Goal: Task Accomplishment & Management: Manage account settings

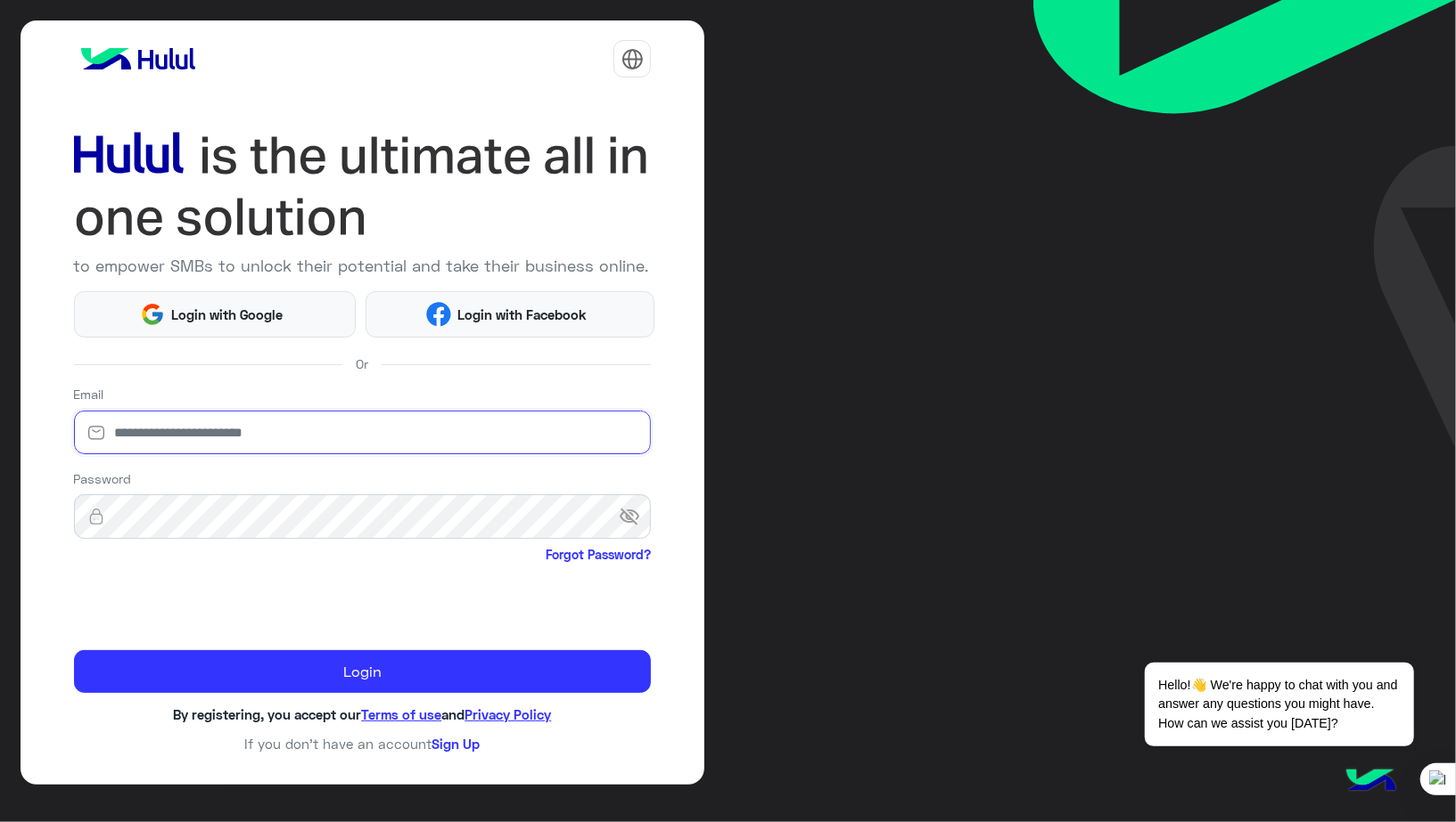
click at [299, 438] on input "email" at bounding box center [362, 433] width 577 height 44
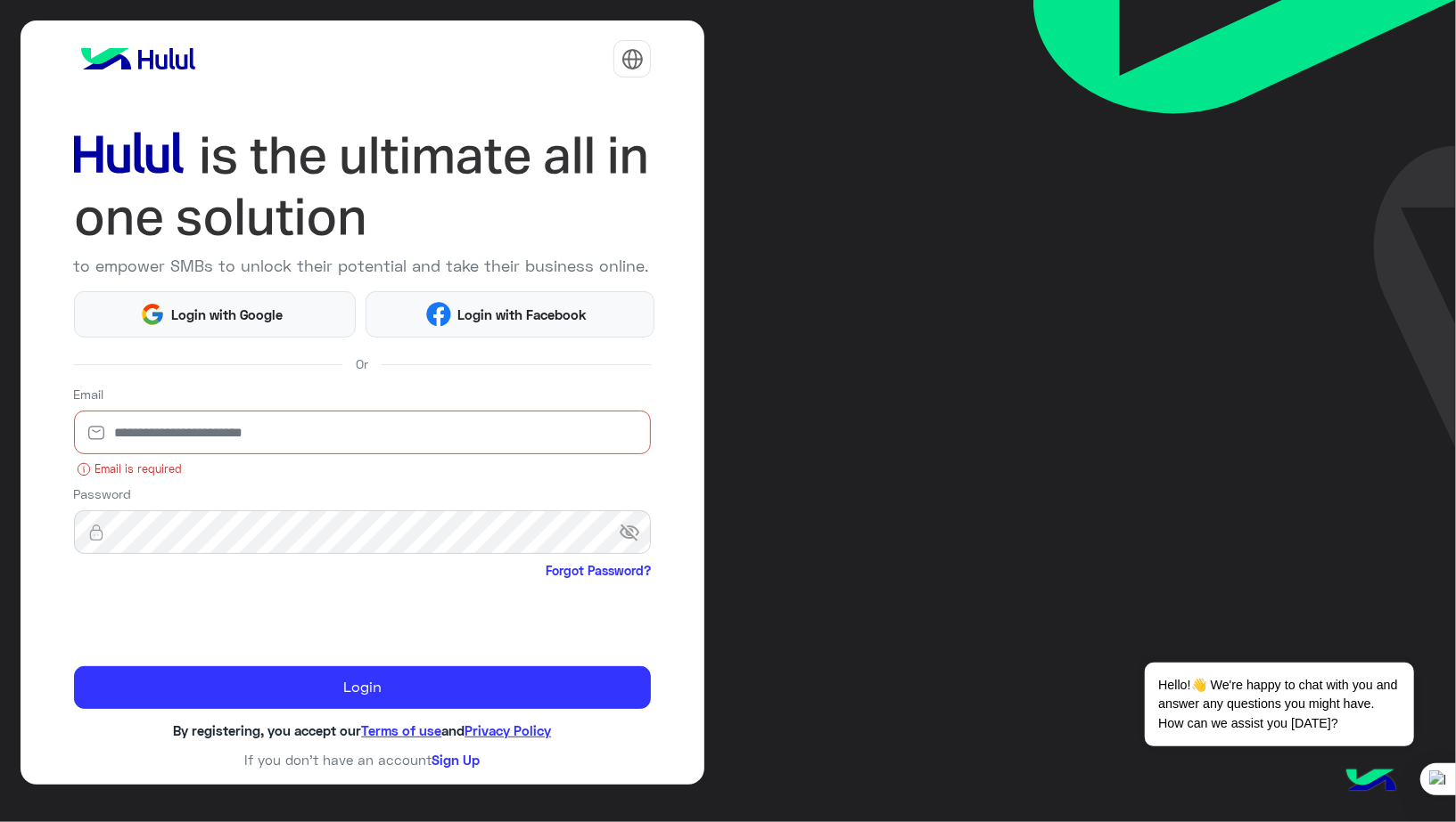
click at [315, 489] on div "Password visibility_off Forgot Password?" at bounding box center [362, 534] width 577 height 99
type input "**********"
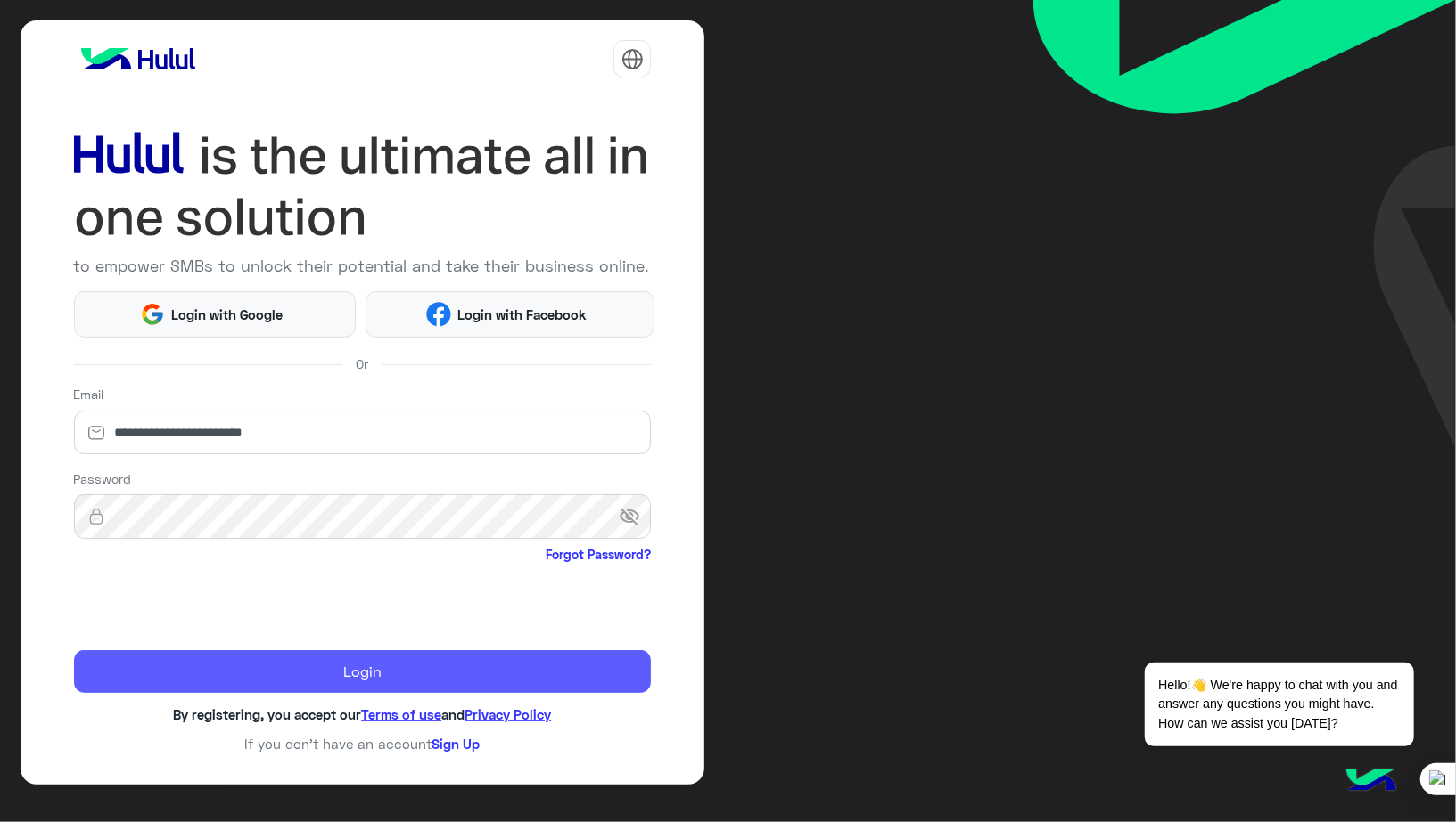
click at [357, 672] on button "Login" at bounding box center [362, 671] width 577 height 42
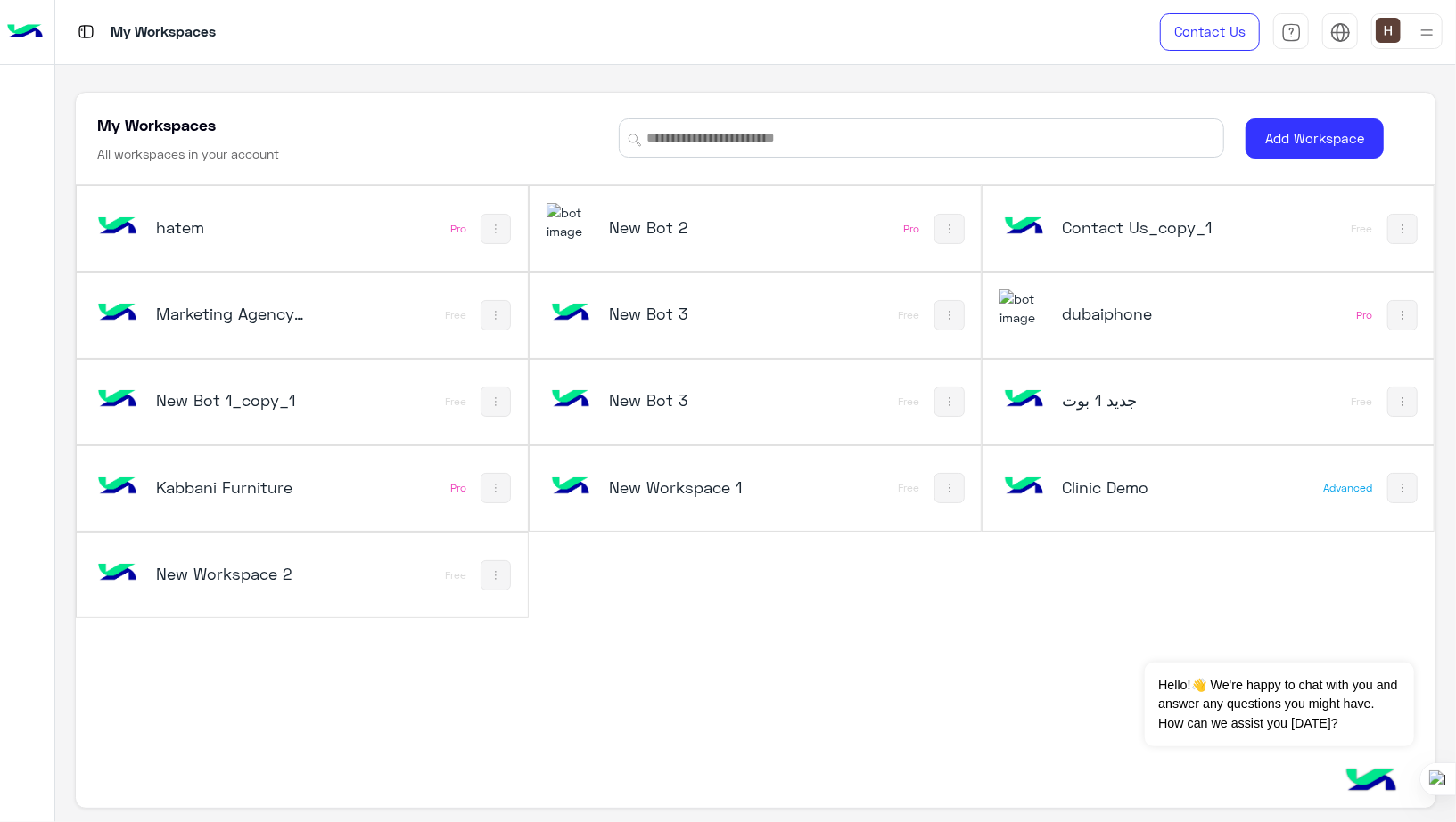
click at [402, 235] on div "hatem Pro" at bounding box center [302, 228] width 451 height 85
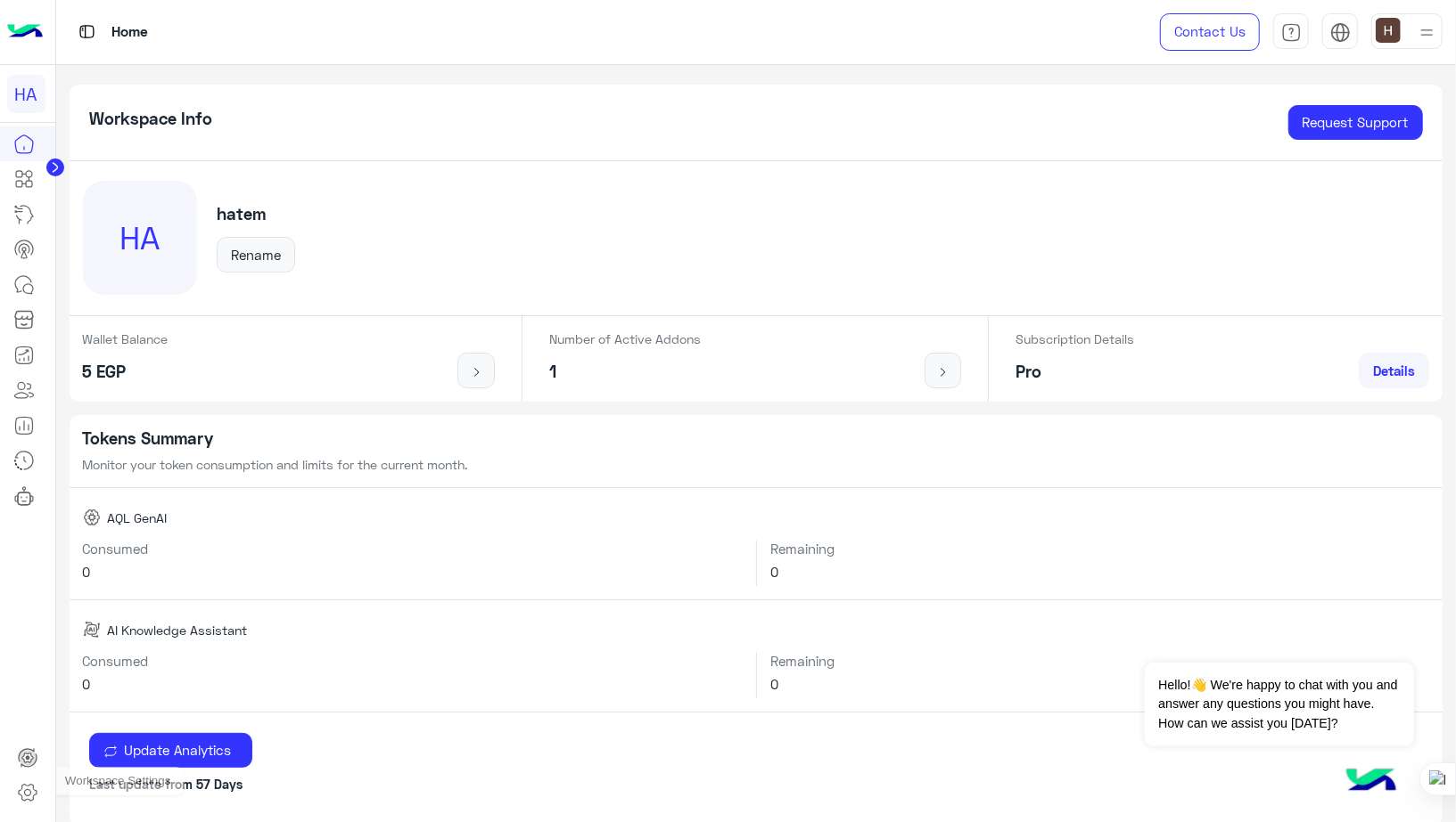
click at [24, 795] on icon at bounding box center [28, 793] width 22 height 22
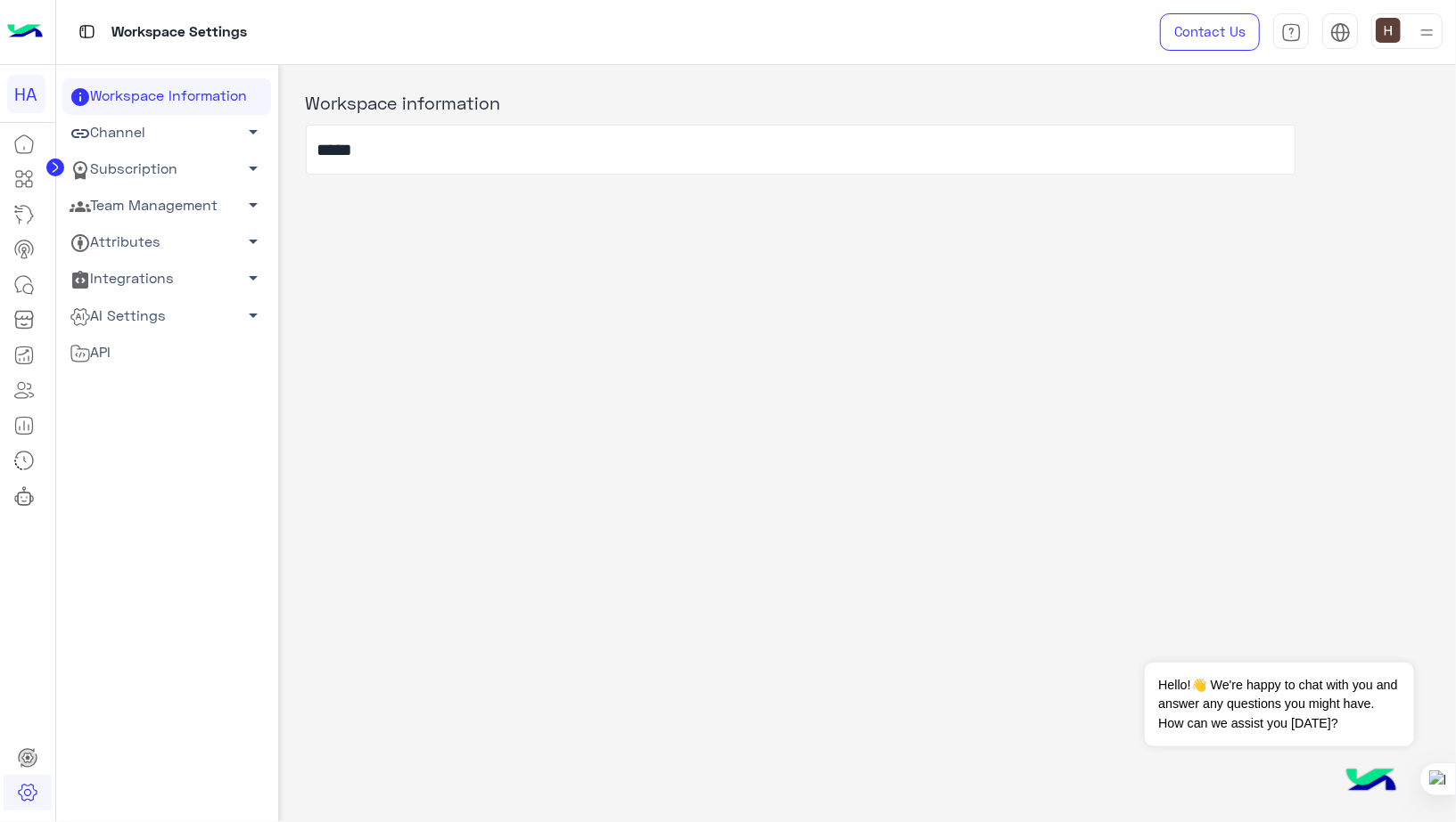
click at [188, 323] on link "AI Settings arrow_drop_down" at bounding box center [166, 316] width 209 height 36
click at [163, 349] on link "Conversational AI Models" at bounding box center [166, 350] width 209 height 31
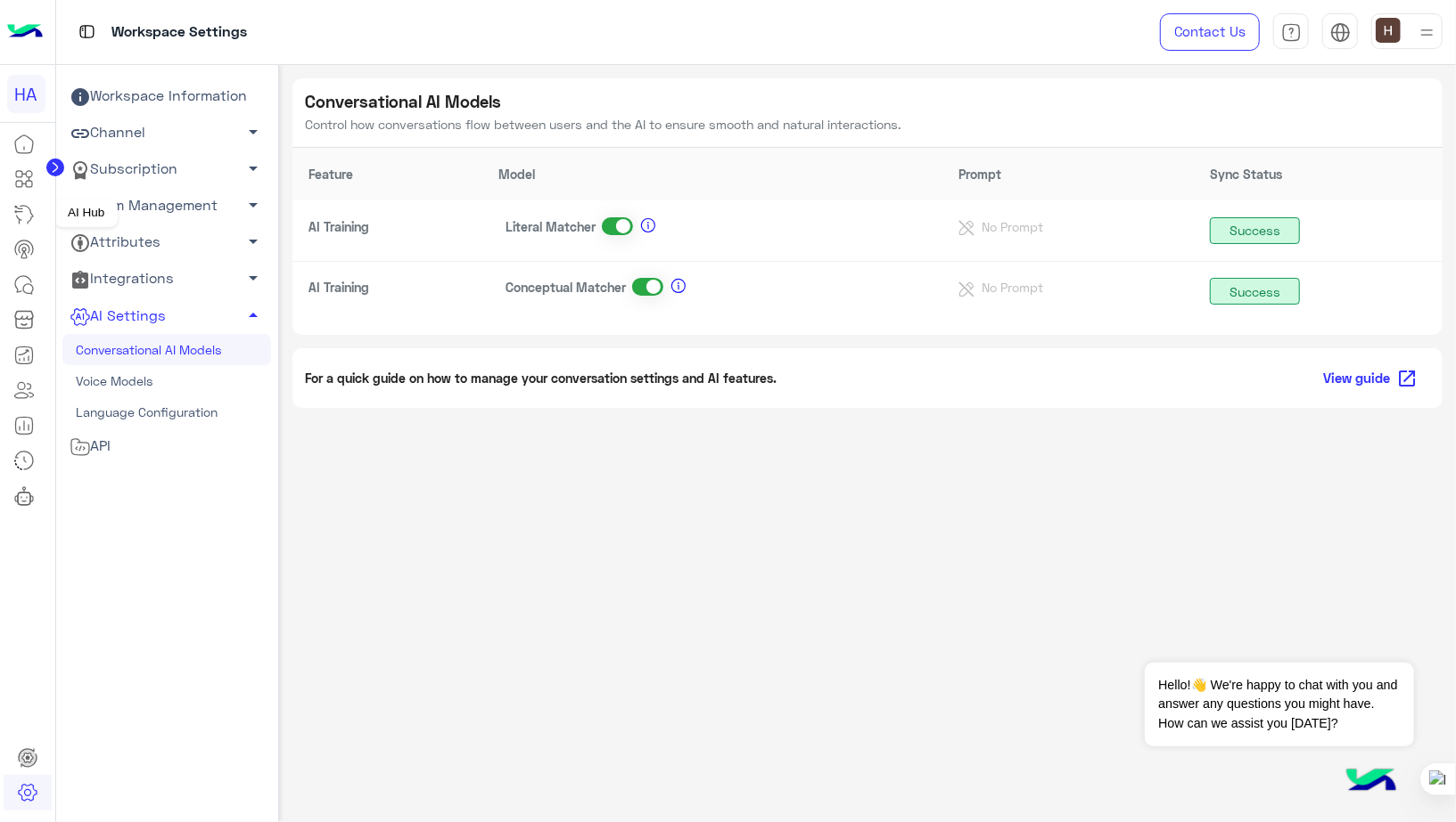
click at [29, 214] on icon at bounding box center [25, 214] width 22 height 22
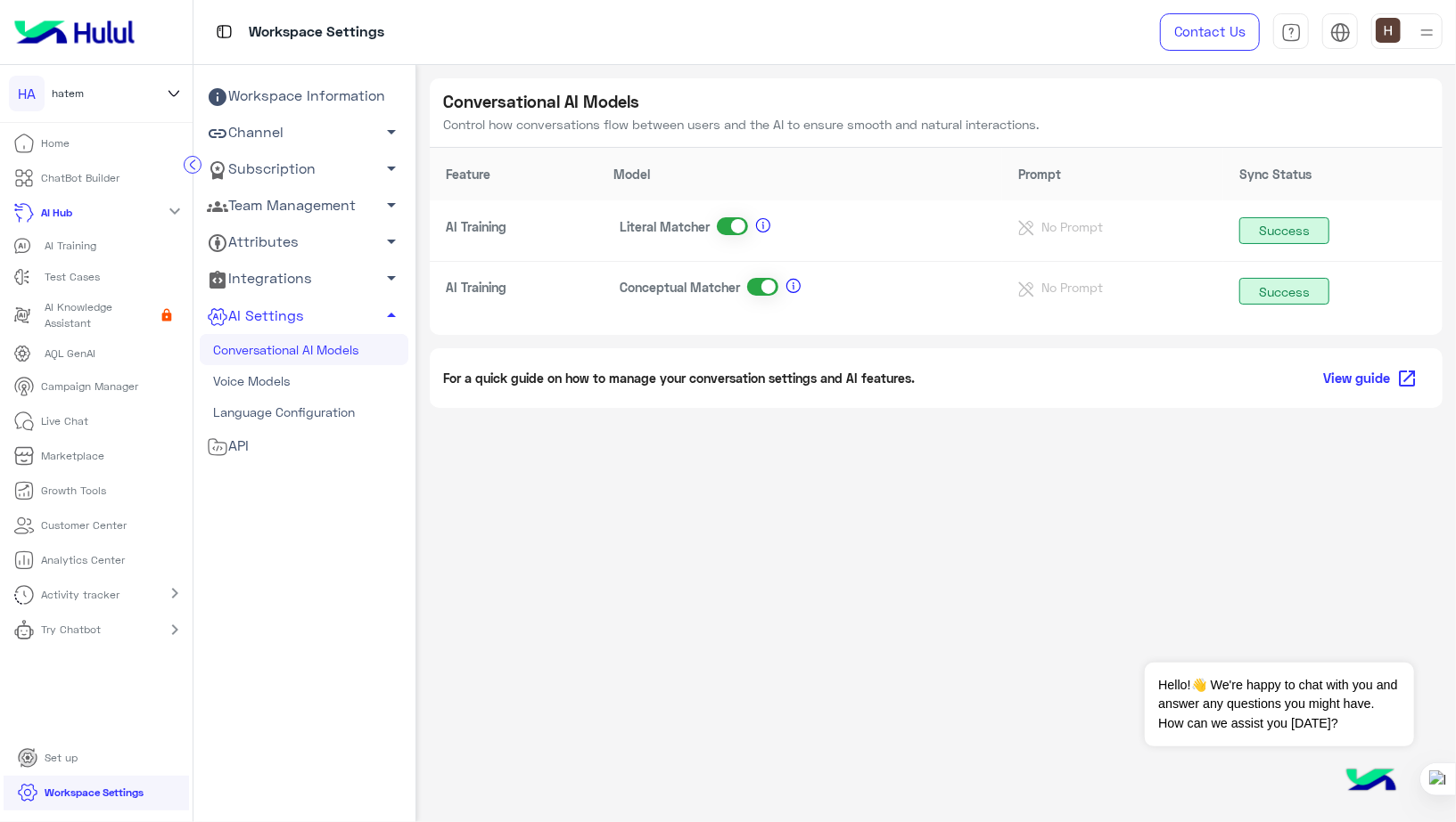
click at [85, 249] on p "AI Training" at bounding box center [70, 246] width 52 height 16
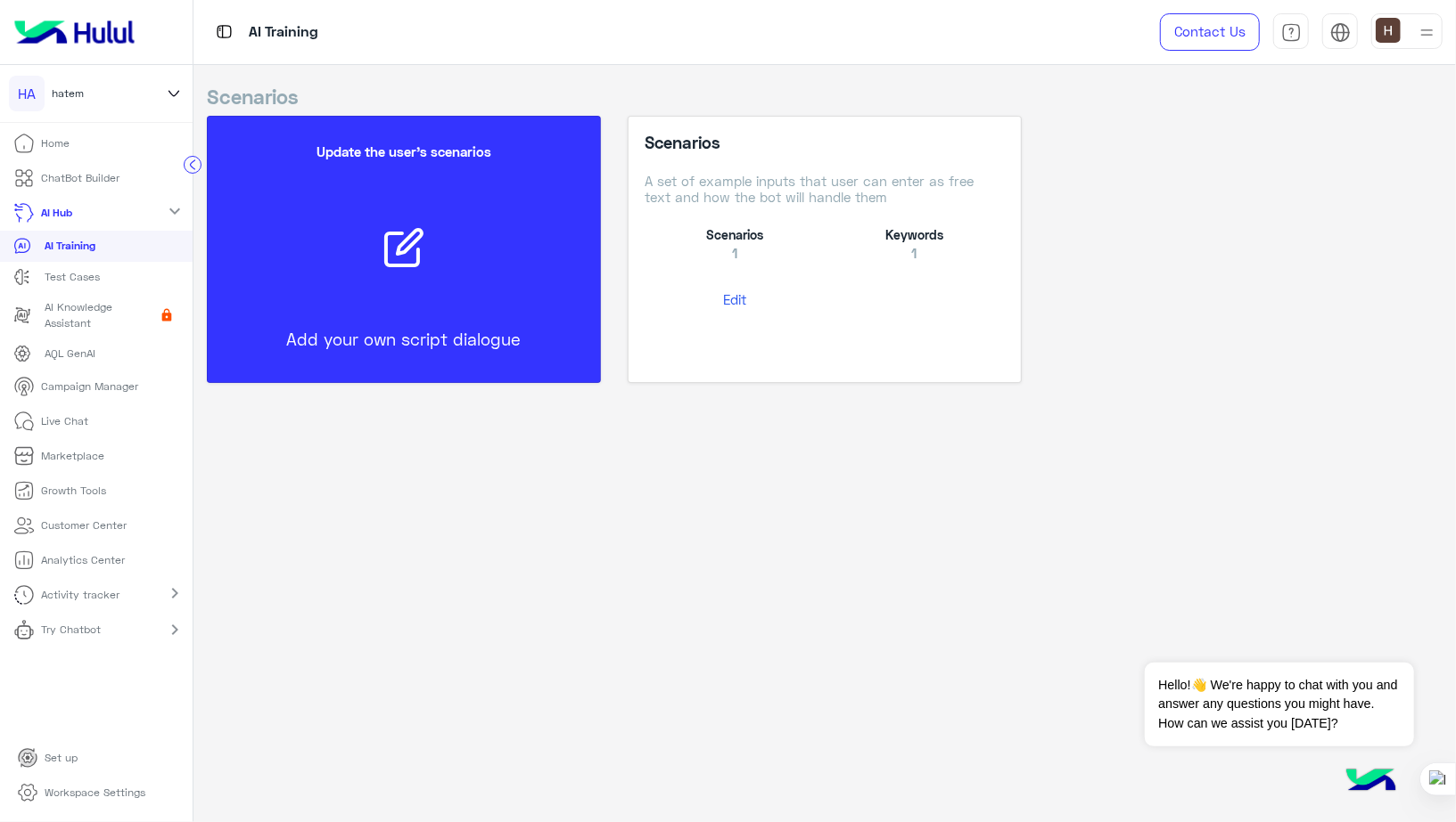
click at [735, 308] on button "Edit" at bounding box center [735, 300] width 179 height 33
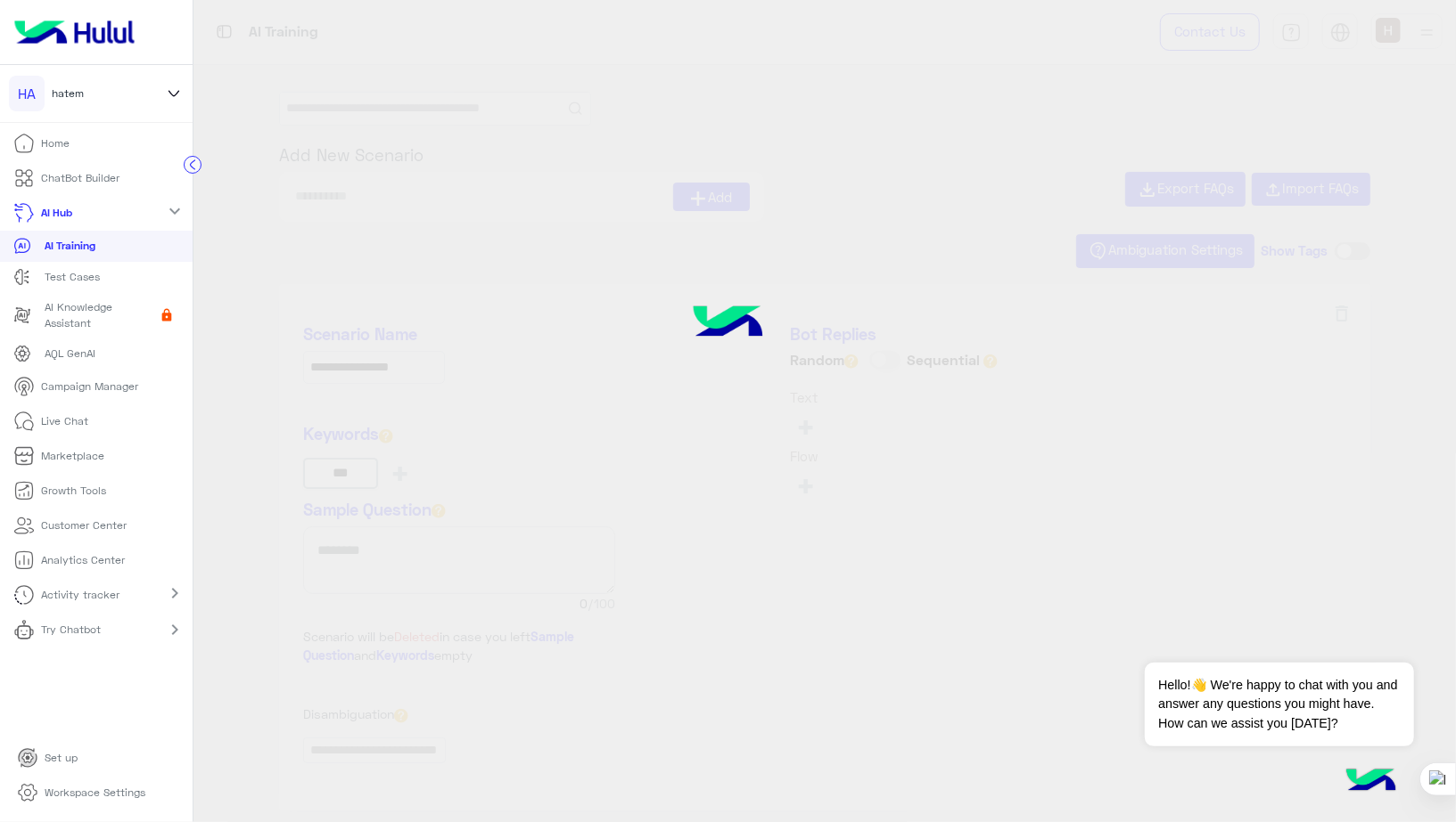
type input "**********"
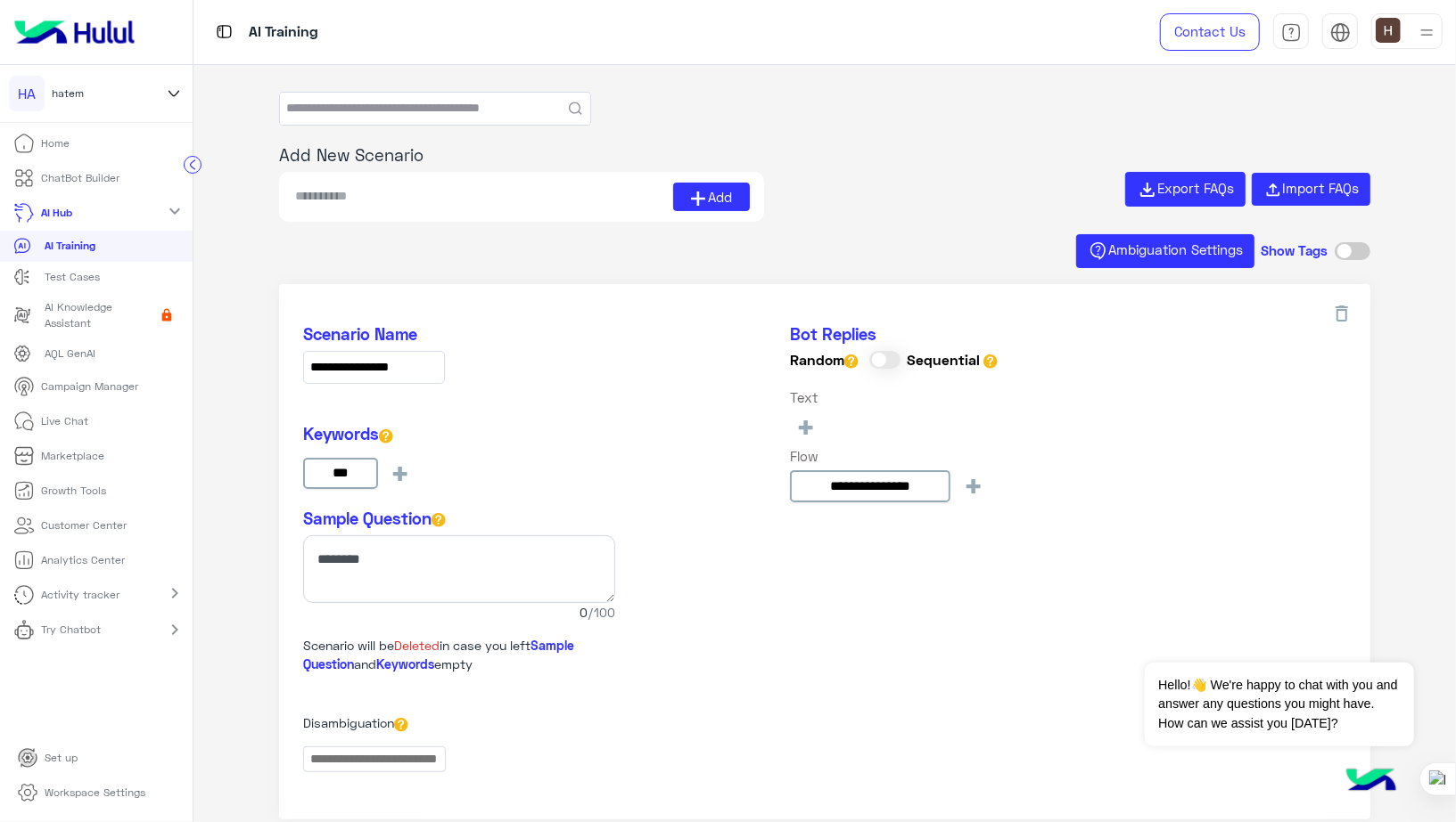
click at [73, 274] on p "Test Cases" at bounding box center [72, 277] width 55 height 16
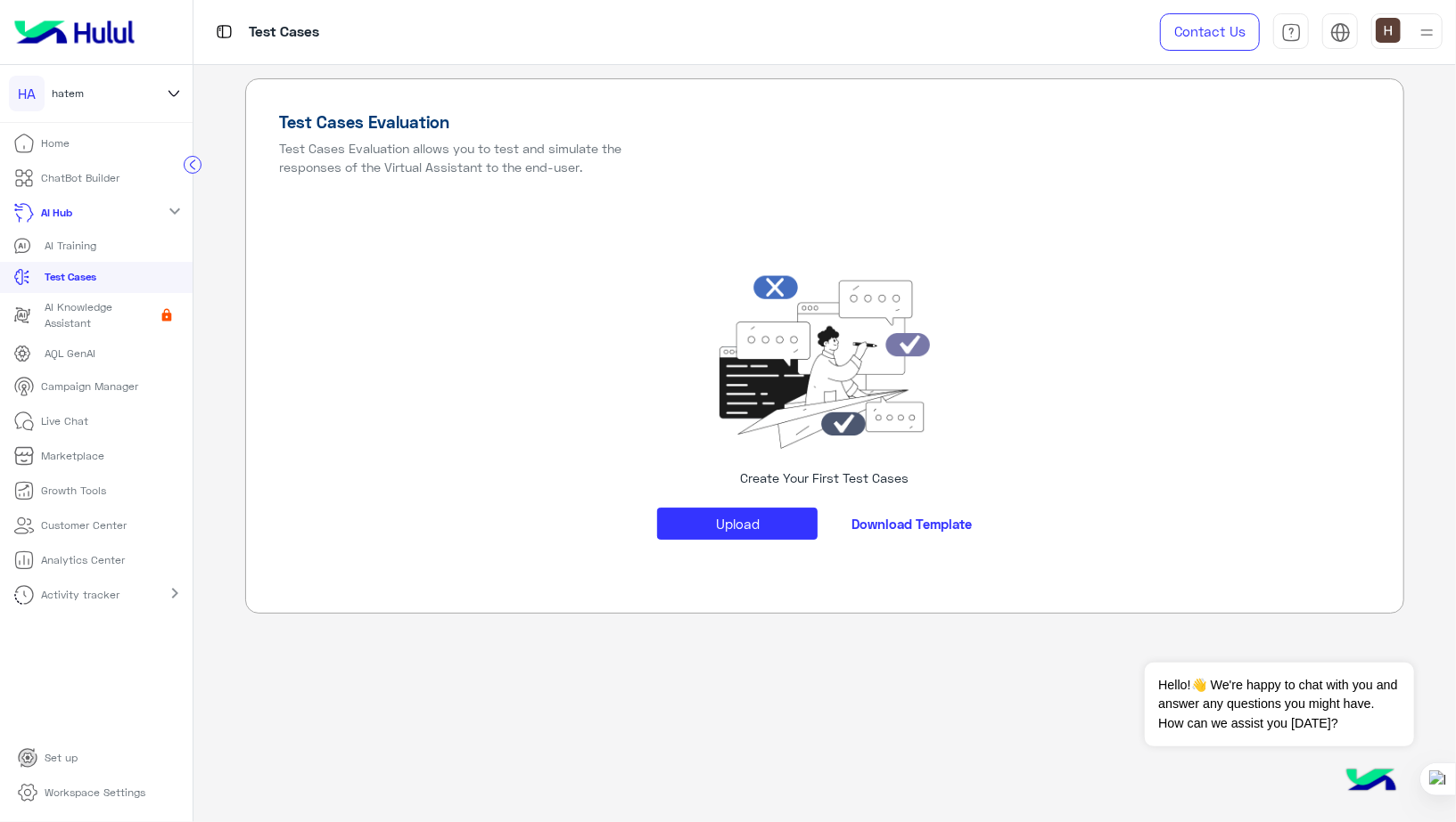
click at [104, 787] on p "Workspace Settings" at bounding box center [94, 793] width 100 height 16
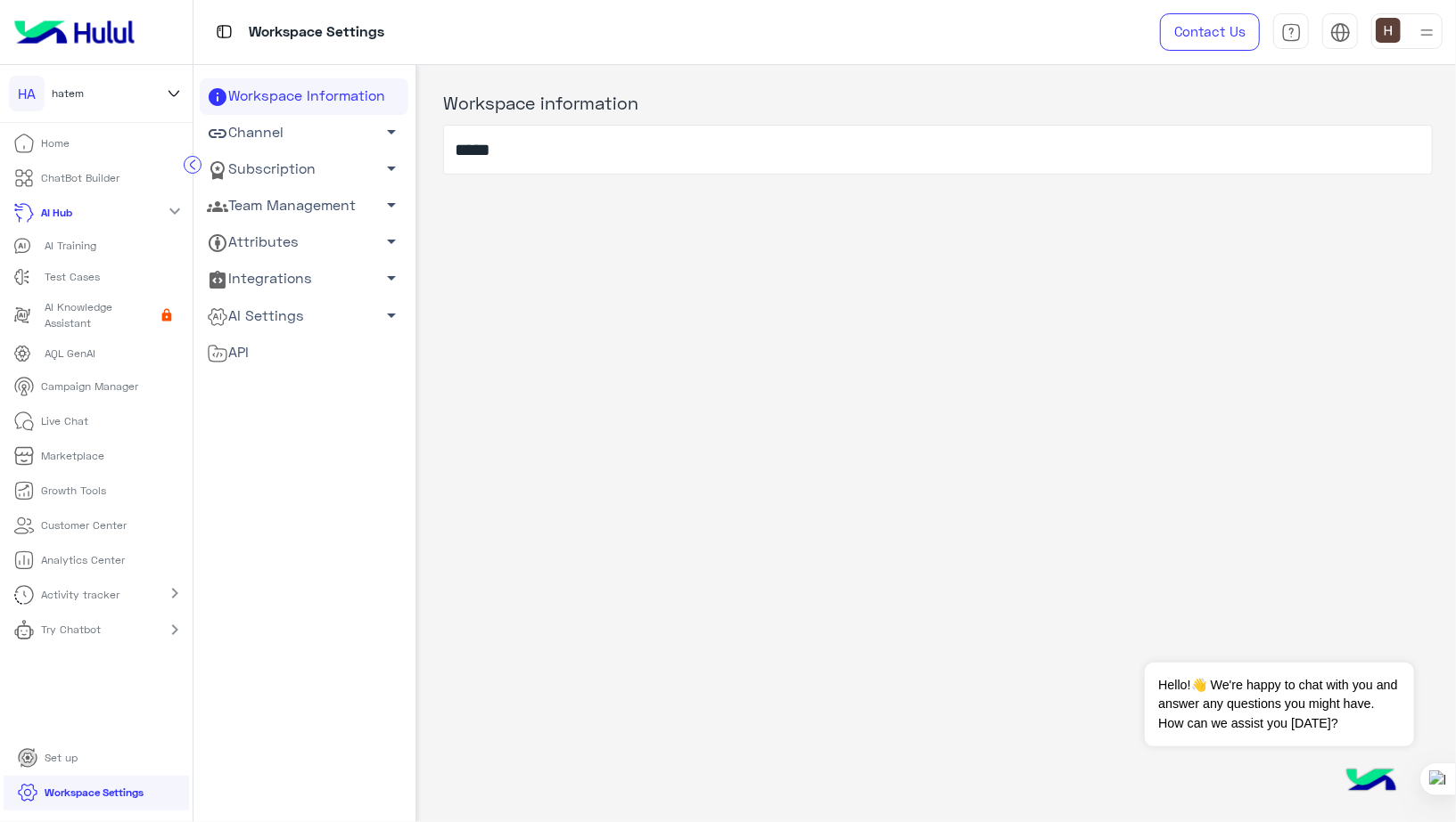
click at [293, 320] on link "AI Settings arrow_drop_down" at bounding box center [304, 316] width 209 height 36
click at [284, 346] on link "Conversational AI Models" at bounding box center [304, 350] width 209 height 31
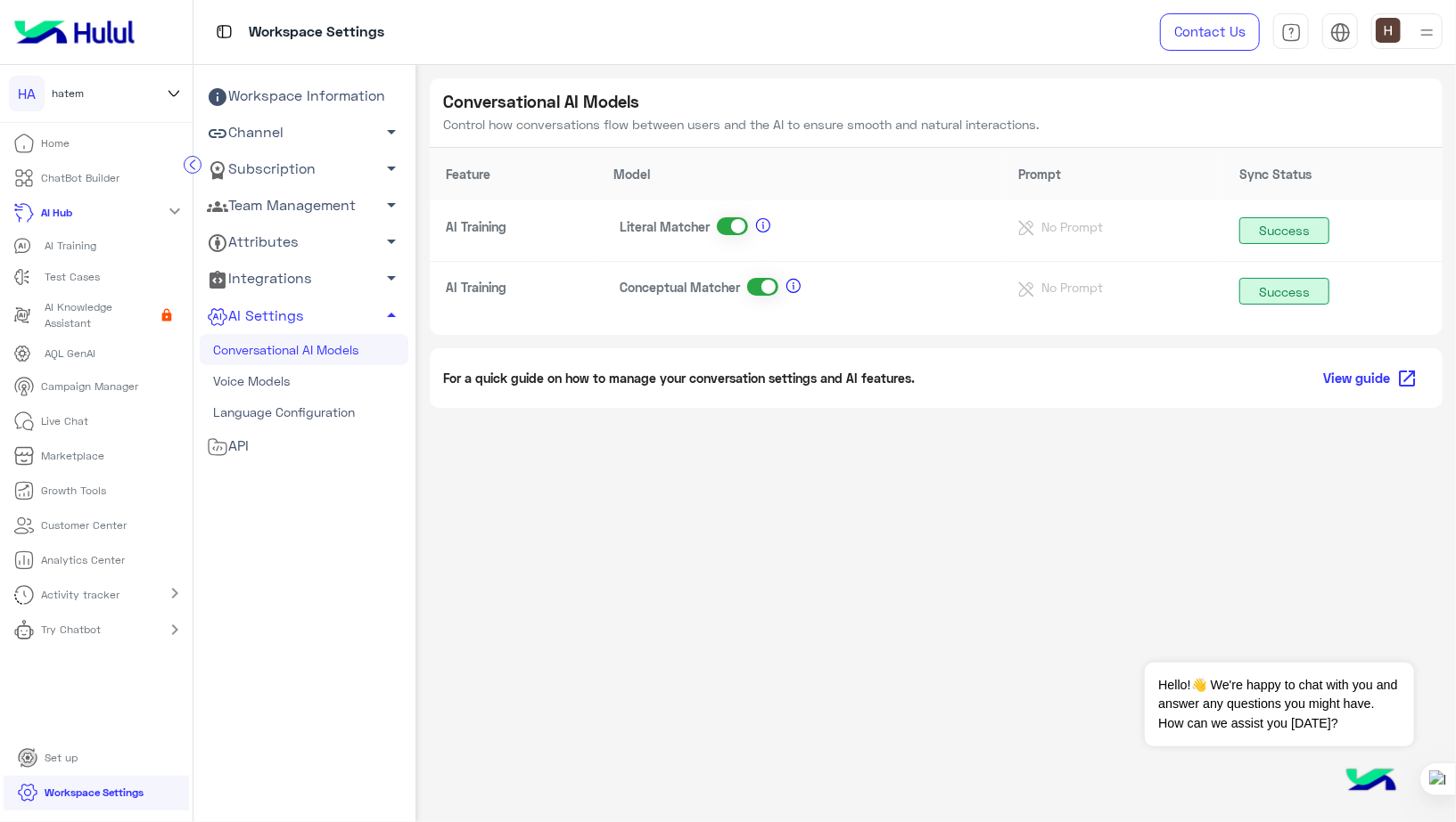
click at [64, 250] on p "AI Training" at bounding box center [70, 246] width 52 height 16
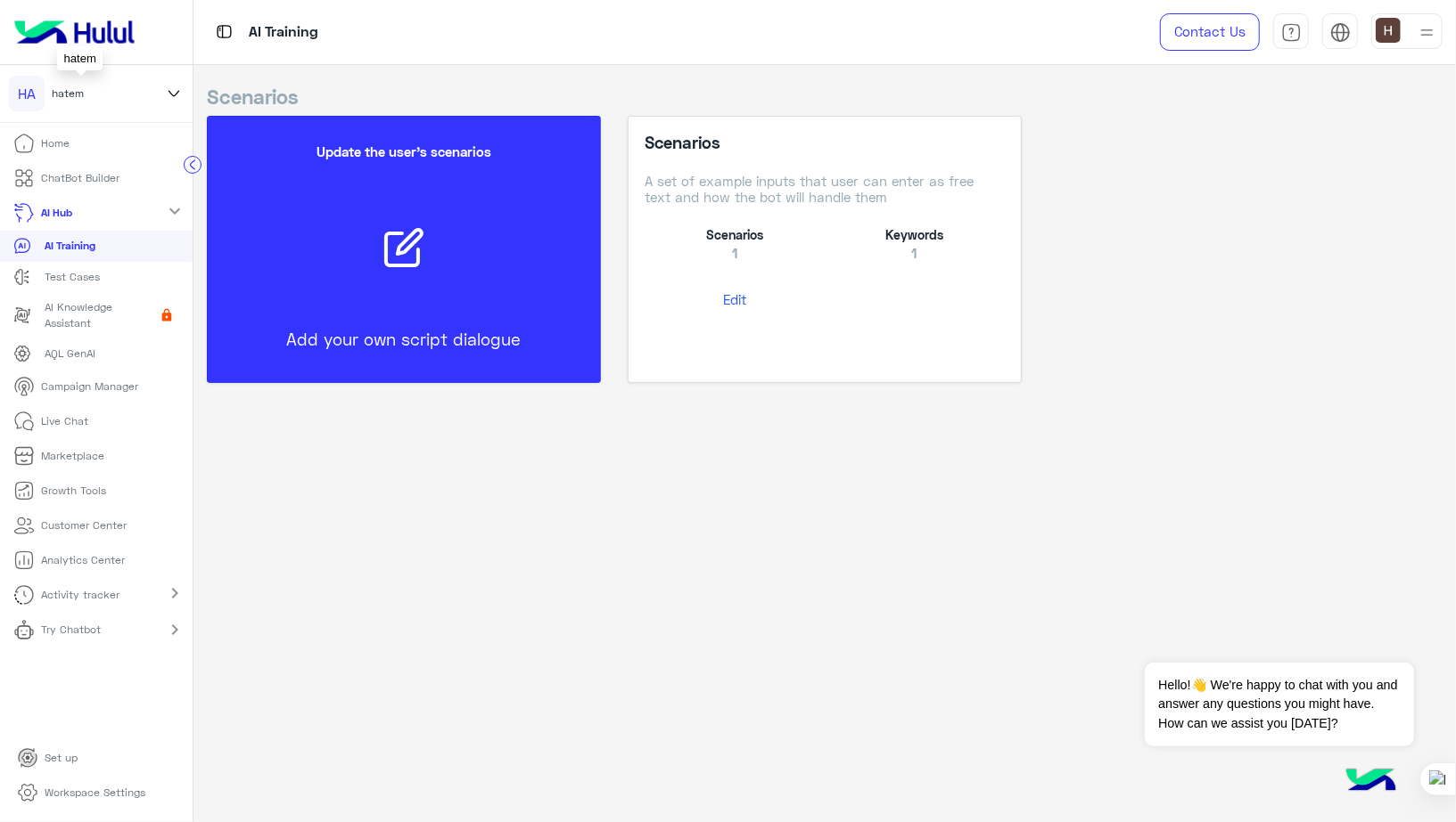
click at [138, 96] on div "HA hatem" at bounding box center [81, 93] width 145 height 35
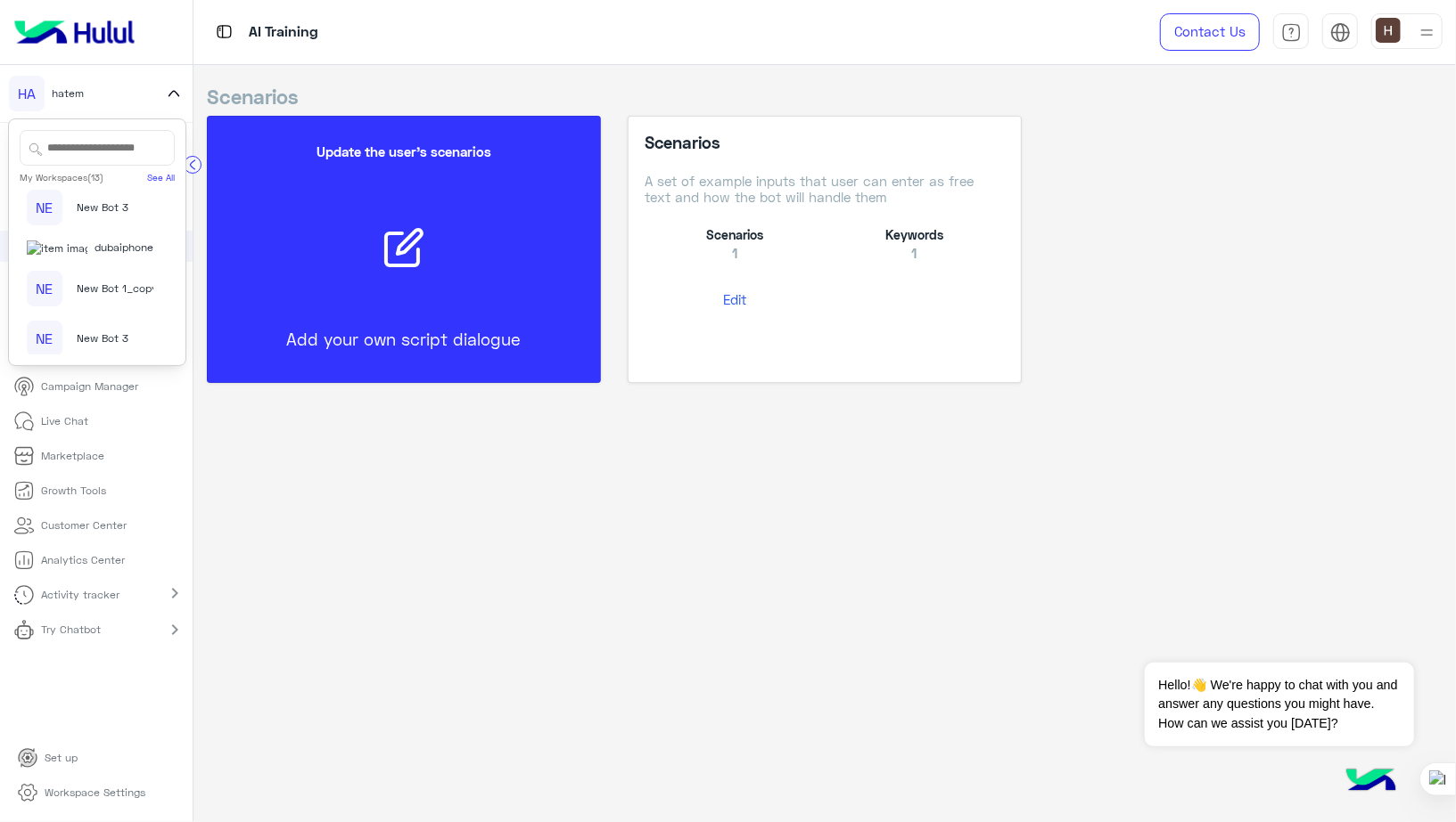
scroll to position [191, 0]
click at [94, 255] on span "dubaiphone" at bounding box center [124, 247] width 59 height 16
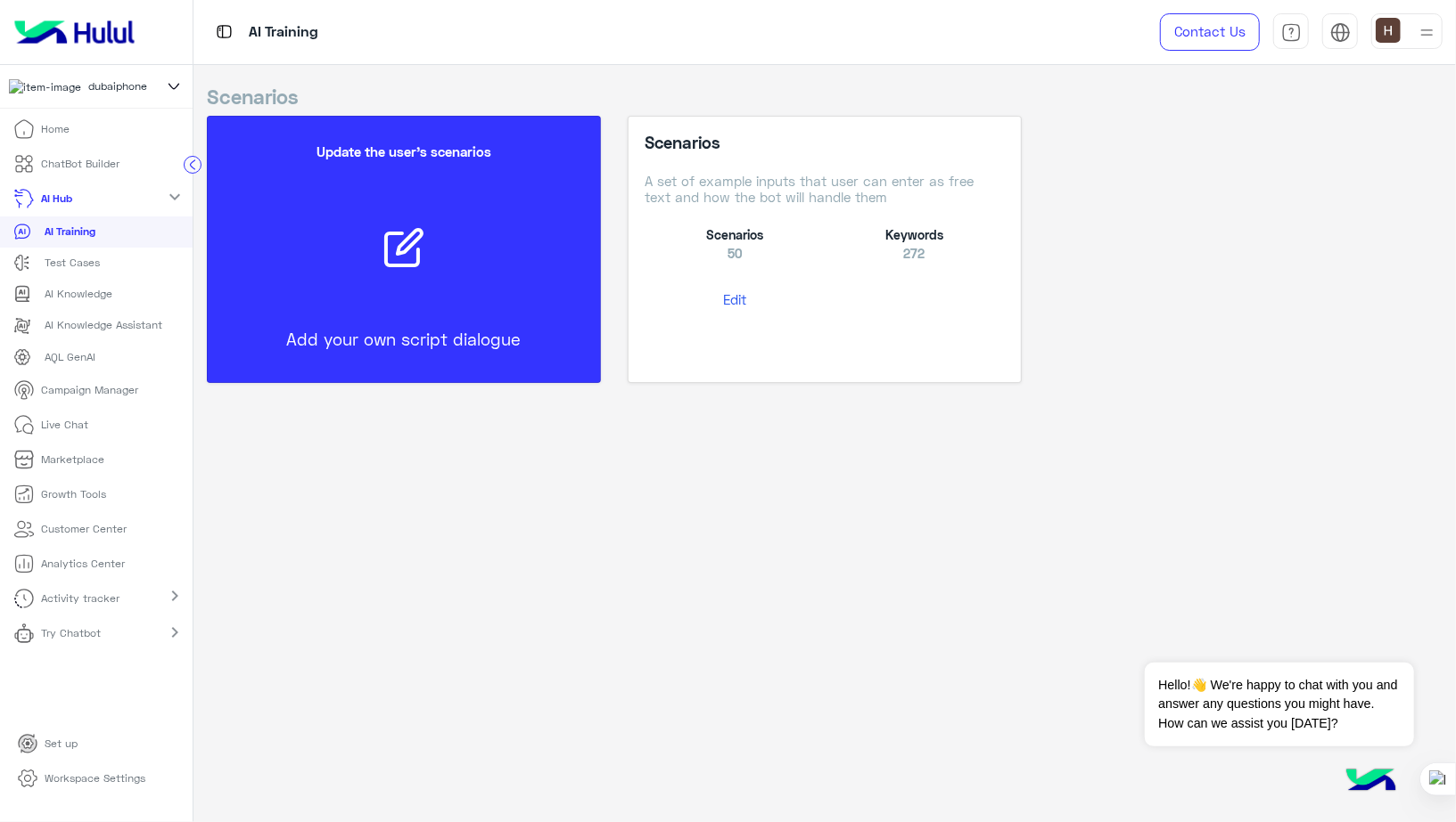
click at [92, 784] on p "Workspace Settings" at bounding box center [94, 779] width 100 height 16
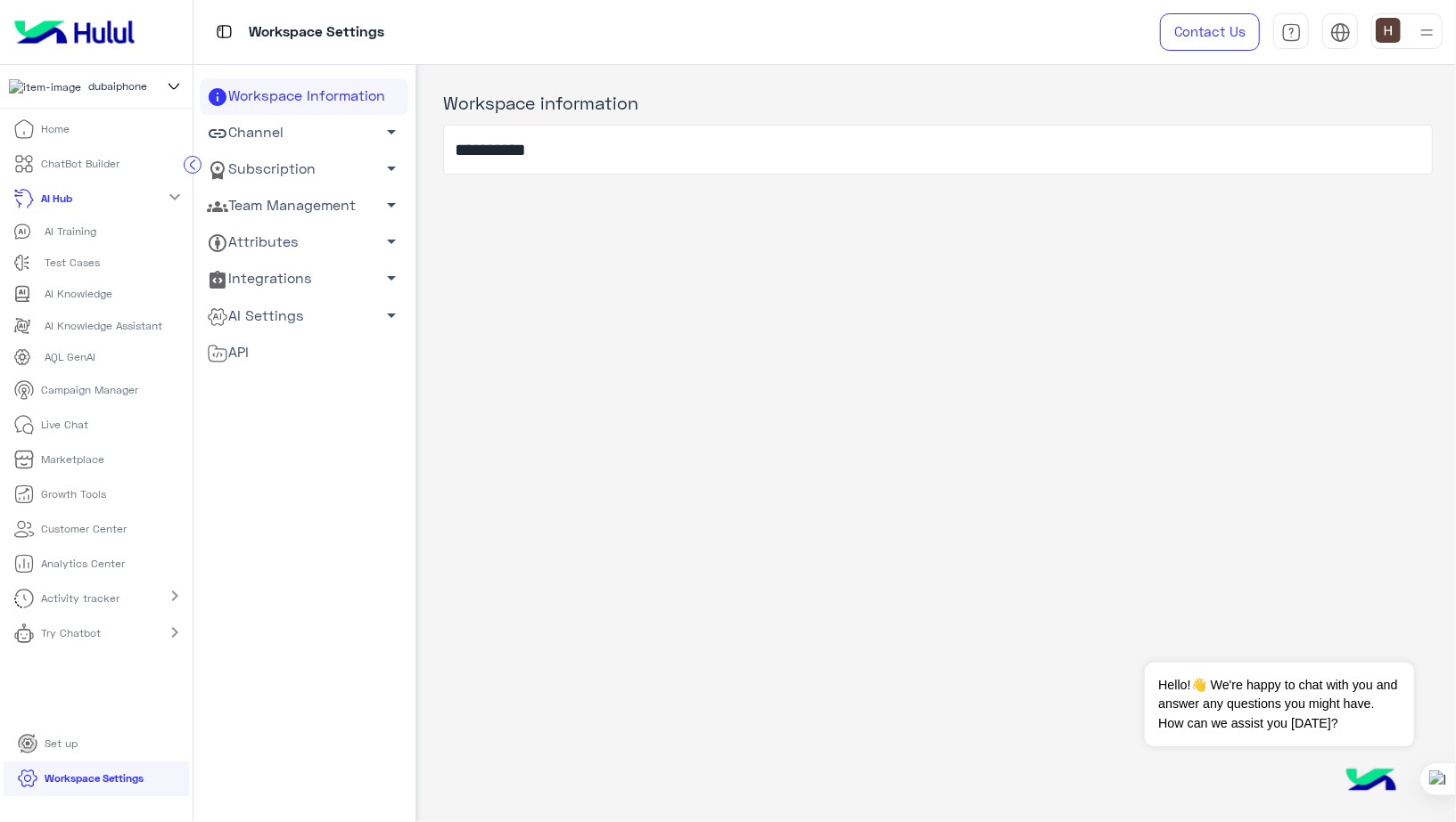
click at [323, 309] on link "AI Settings arrow_drop_down" at bounding box center [304, 316] width 209 height 36
click at [299, 350] on link "Conversational AI Models" at bounding box center [304, 350] width 209 height 31
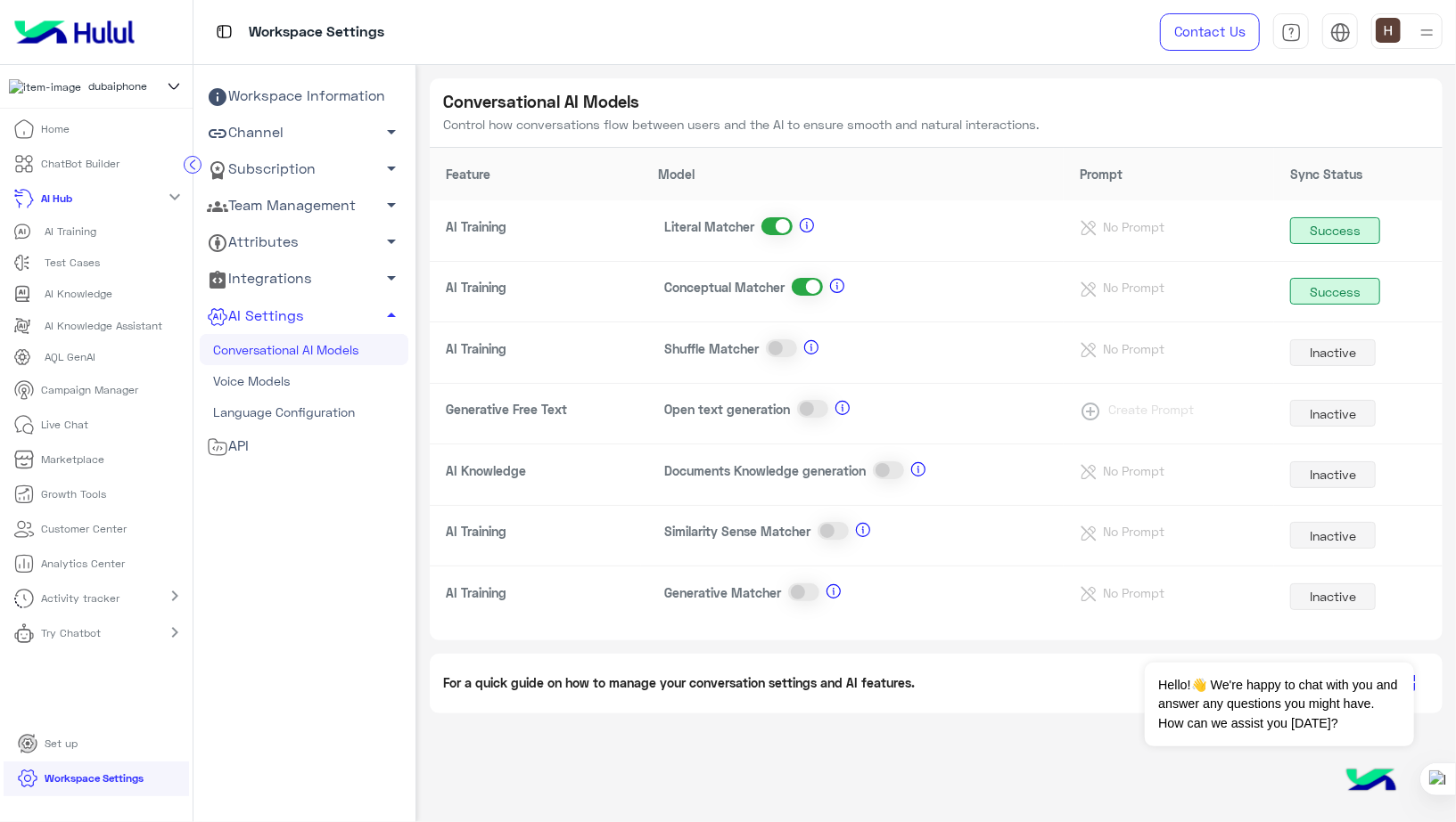
click at [175, 86] on icon at bounding box center [174, 87] width 20 height 22
click at [87, 29] on img at bounding box center [74, 32] width 135 height 37
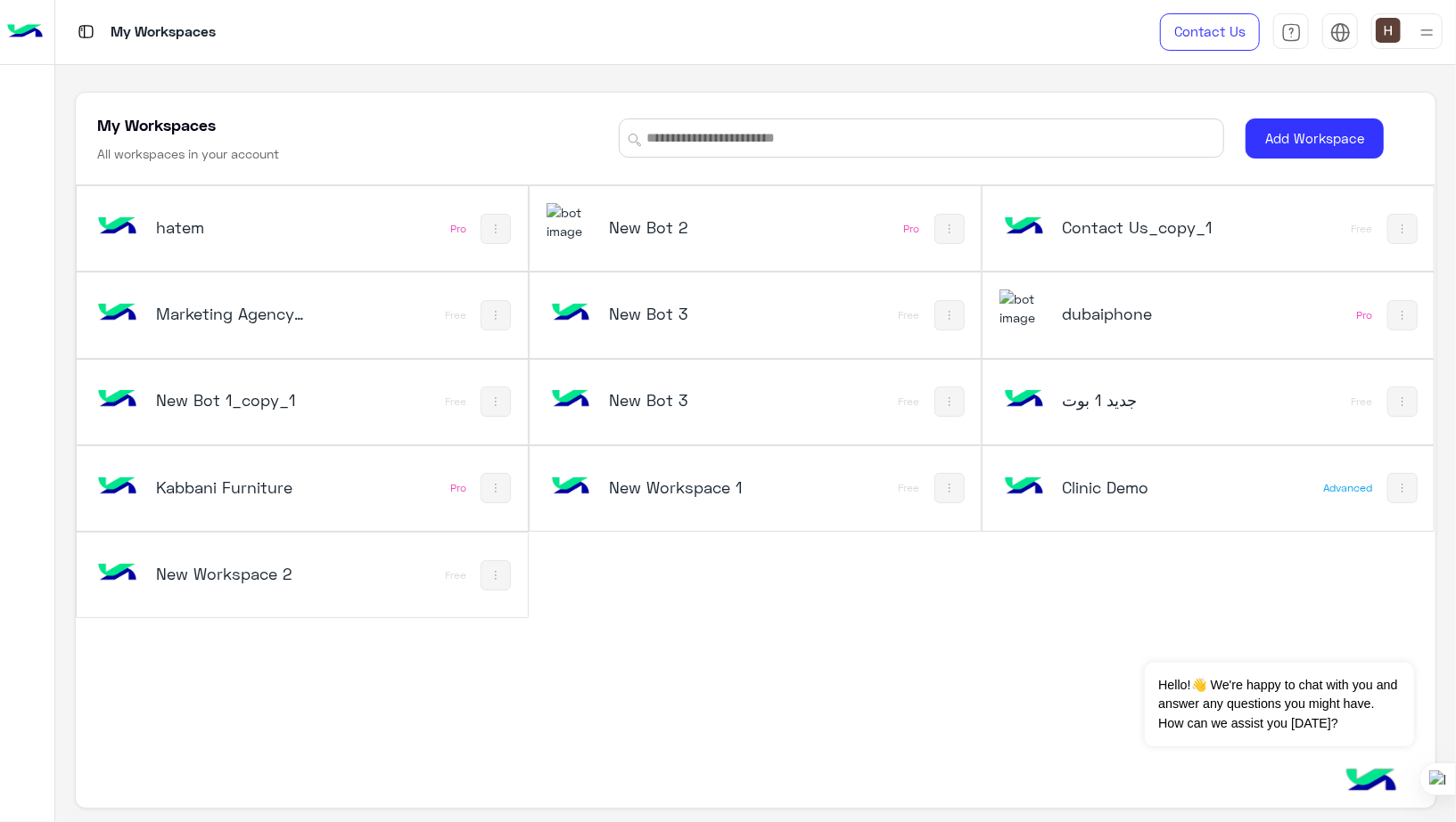
click at [298, 235] on h5 "hatem" at bounding box center [231, 227] width 151 height 22
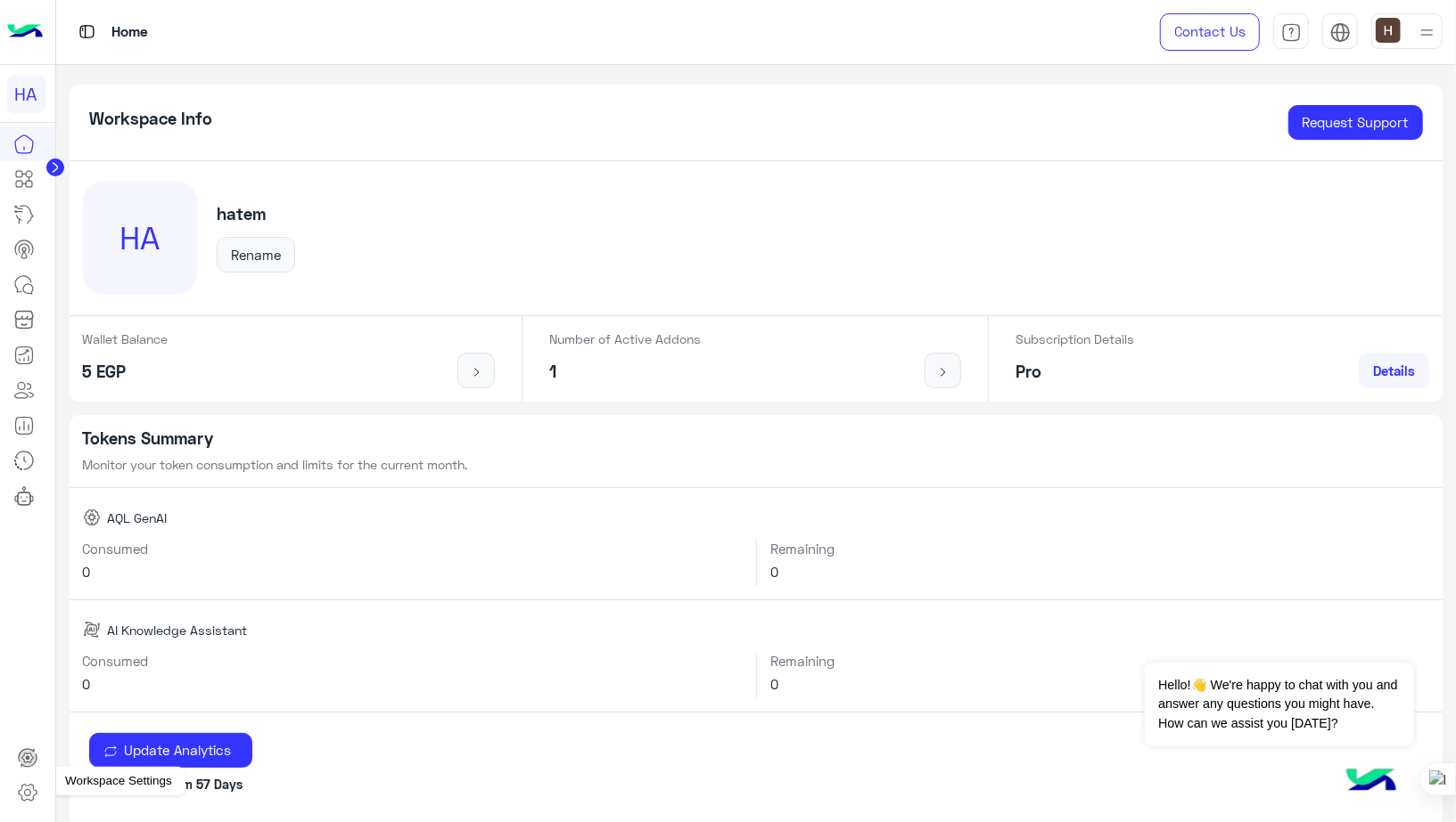
click at [22, 783] on icon at bounding box center [28, 793] width 22 height 22
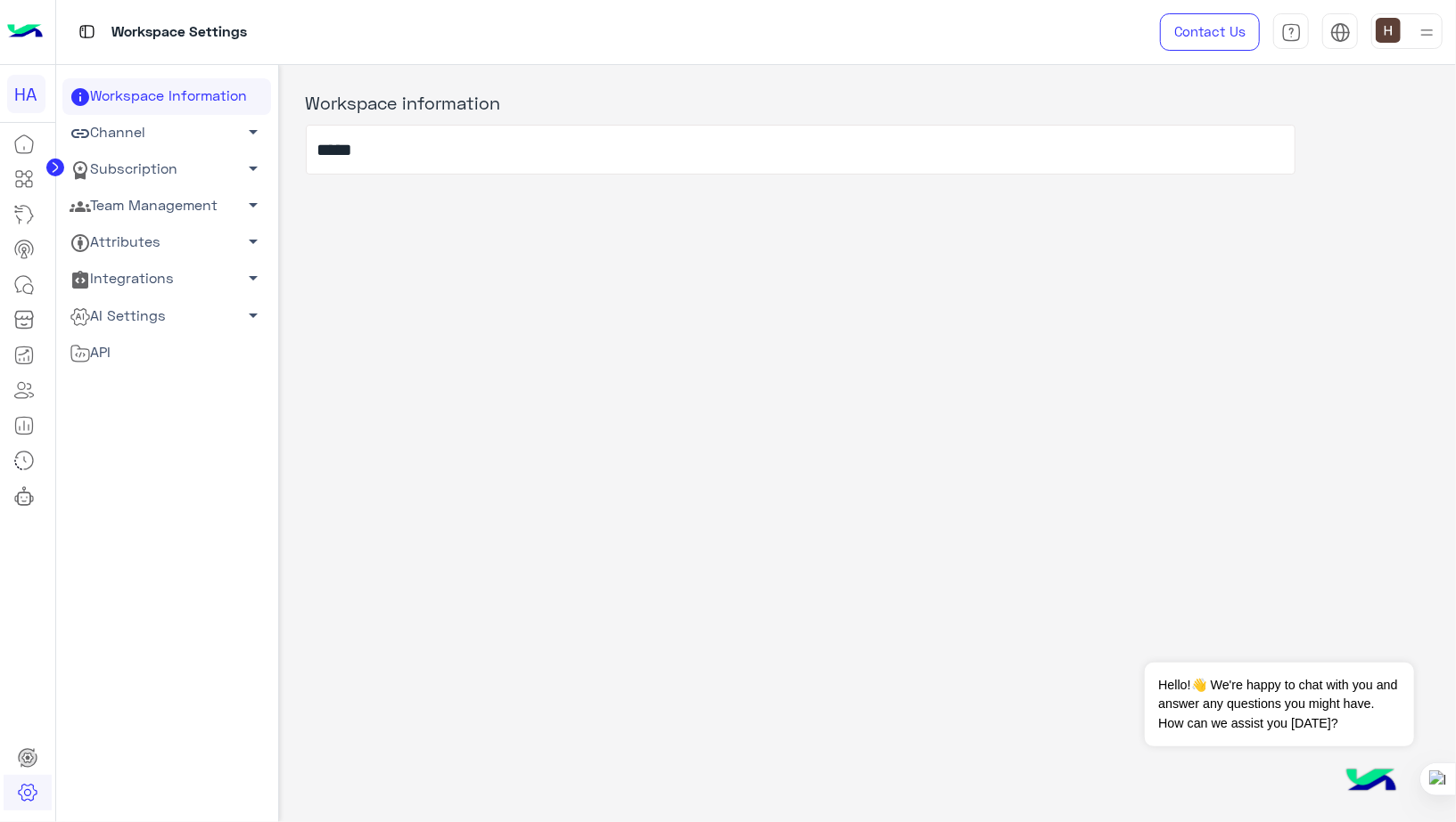
click at [120, 315] on link "AI Settings arrow_drop_down" at bounding box center [166, 316] width 209 height 36
click at [126, 356] on link "Conversational AI Models" at bounding box center [166, 350] width 209 height 31
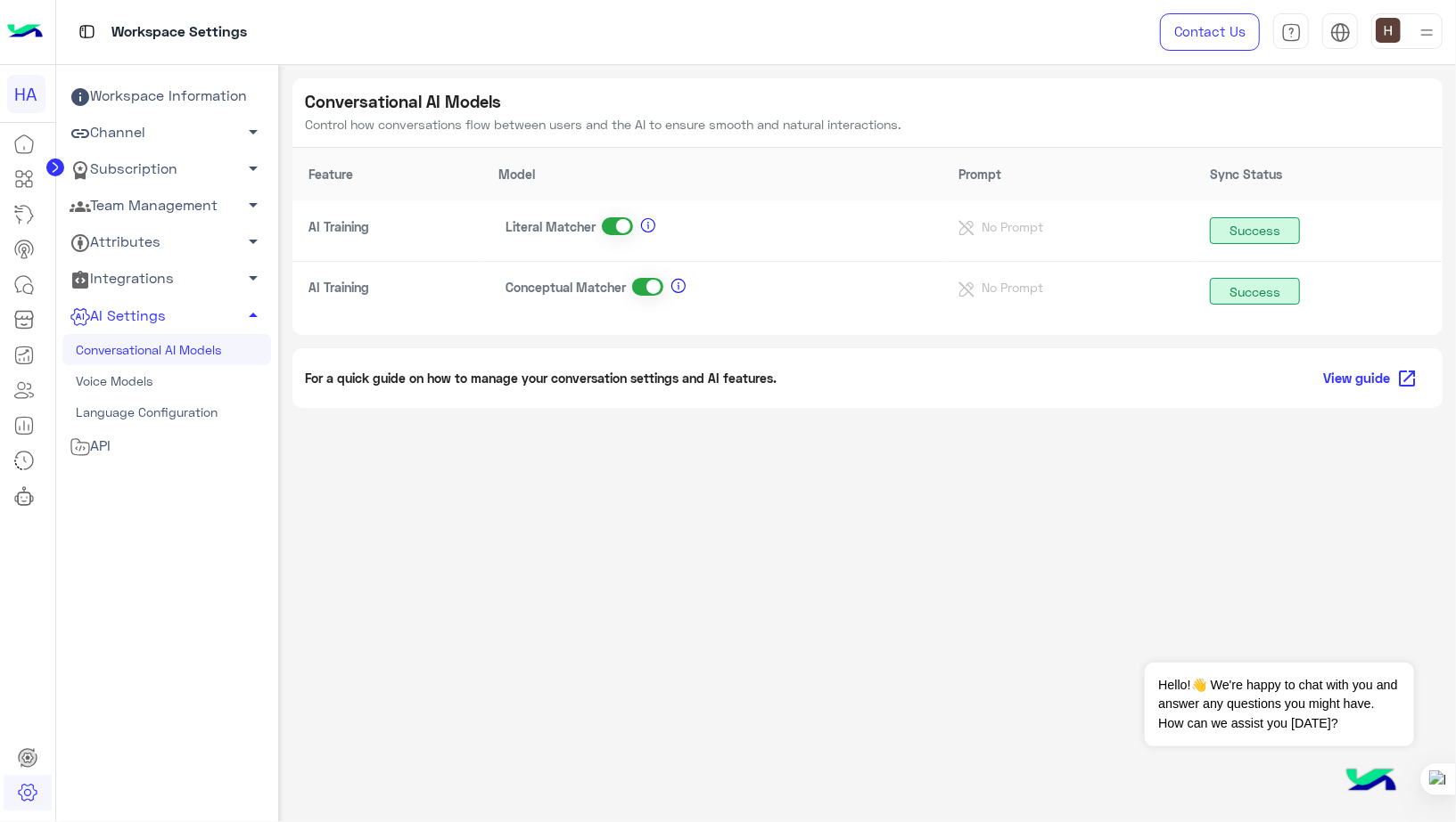
click at [135, 163] on link "Subscription arrow_drop_down" at bounding box center [166, 169] width 209 height 36
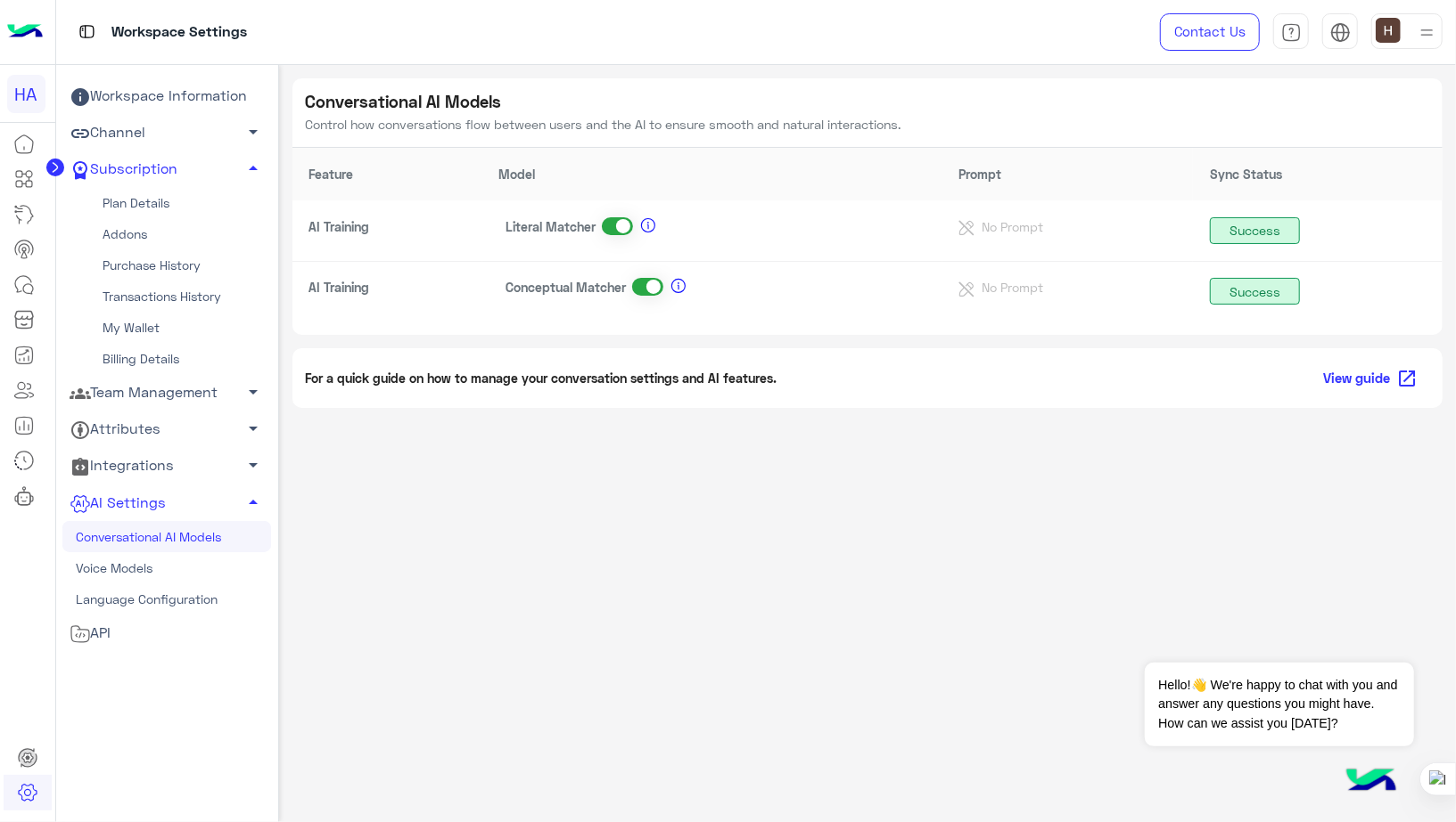
click at [137, 206] on link "Plan Details" at bounding box center [166, 204] width 209 height 31
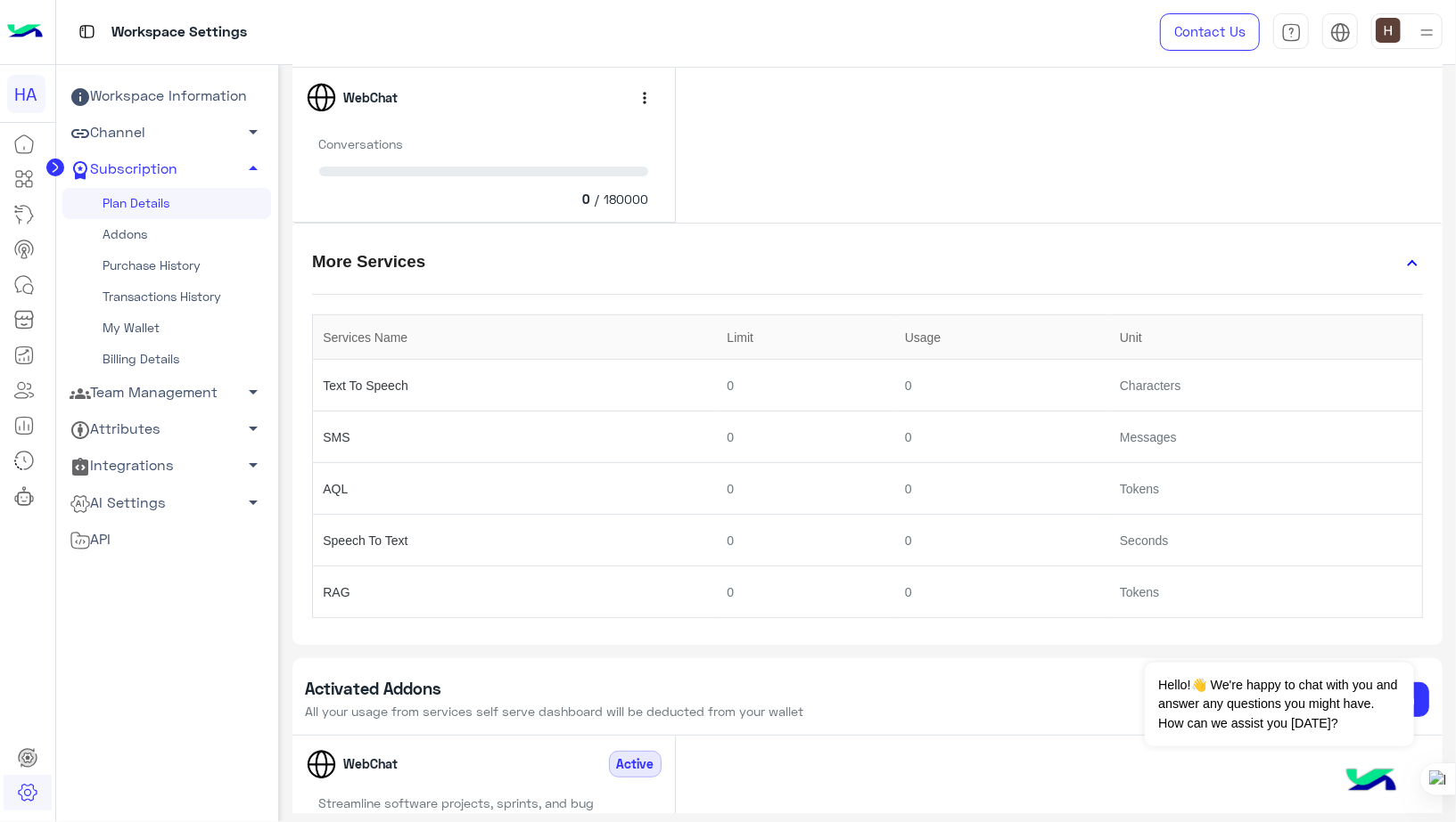
scroll to position [357, 0]
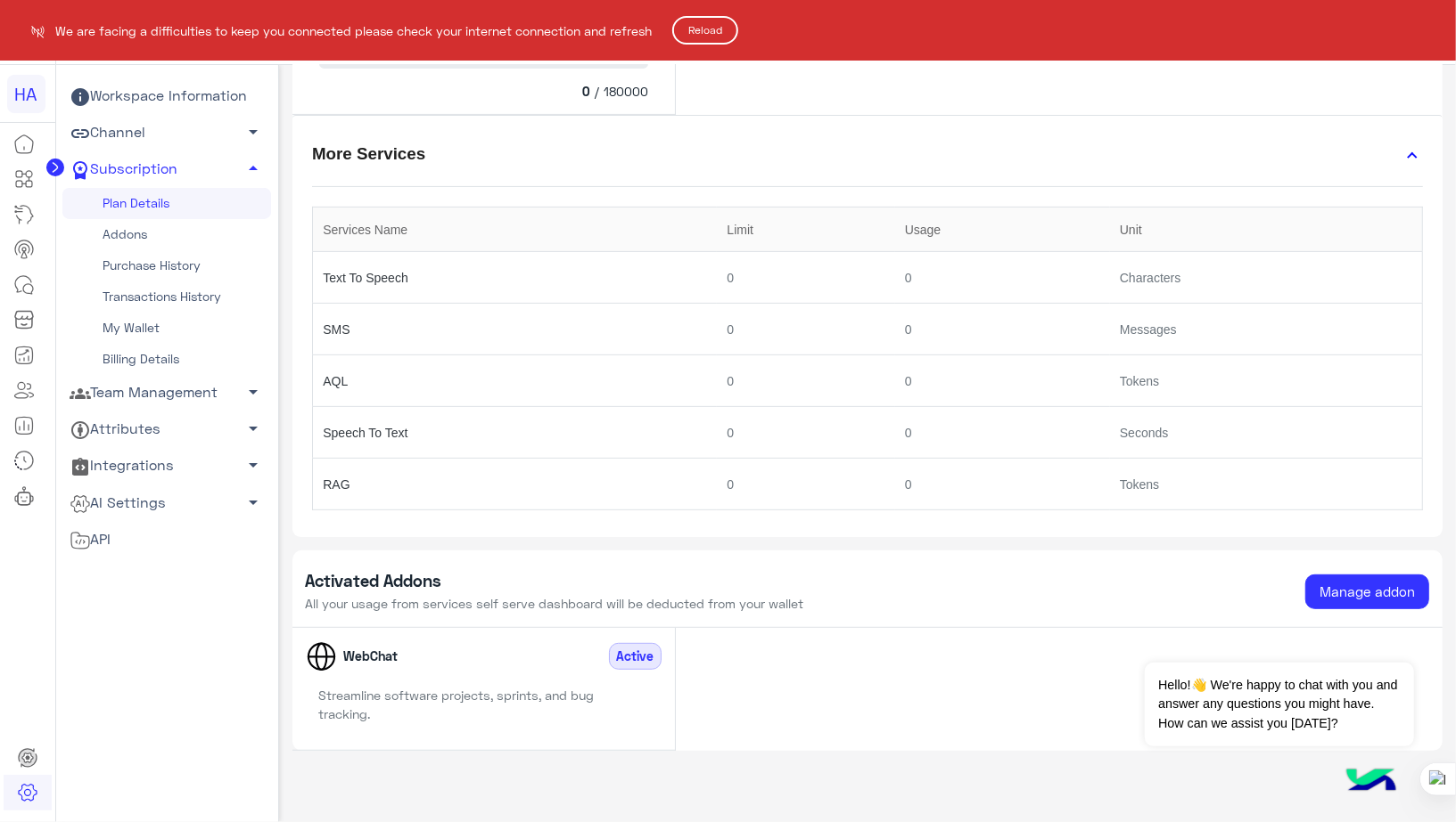
click at [709, 26] on button "Reload" at bounding box center [704, 29] width 66 height 29
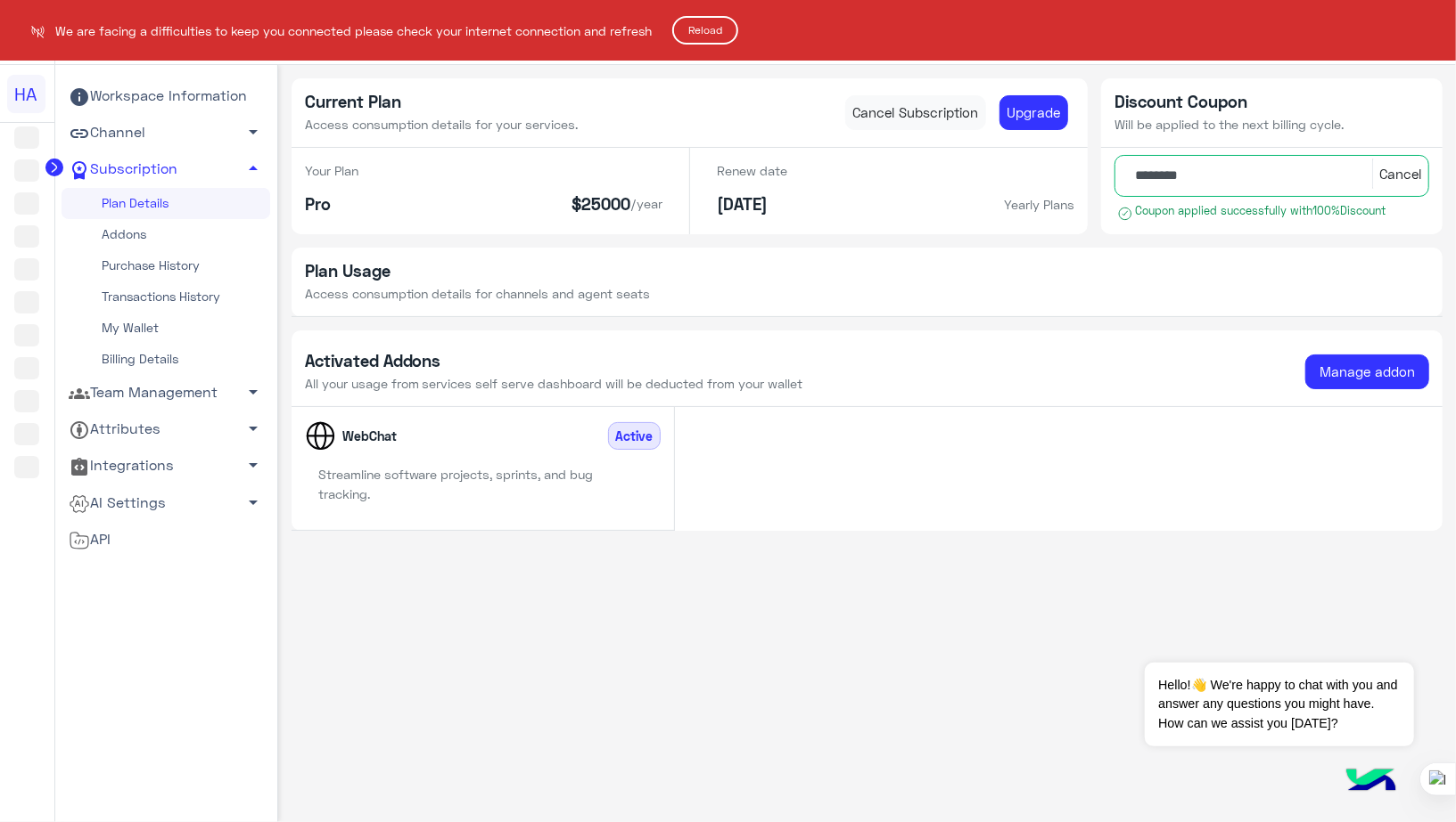
click at [726, 33] on button "Reload" at bounding box center [704, 29] width 66 height 29
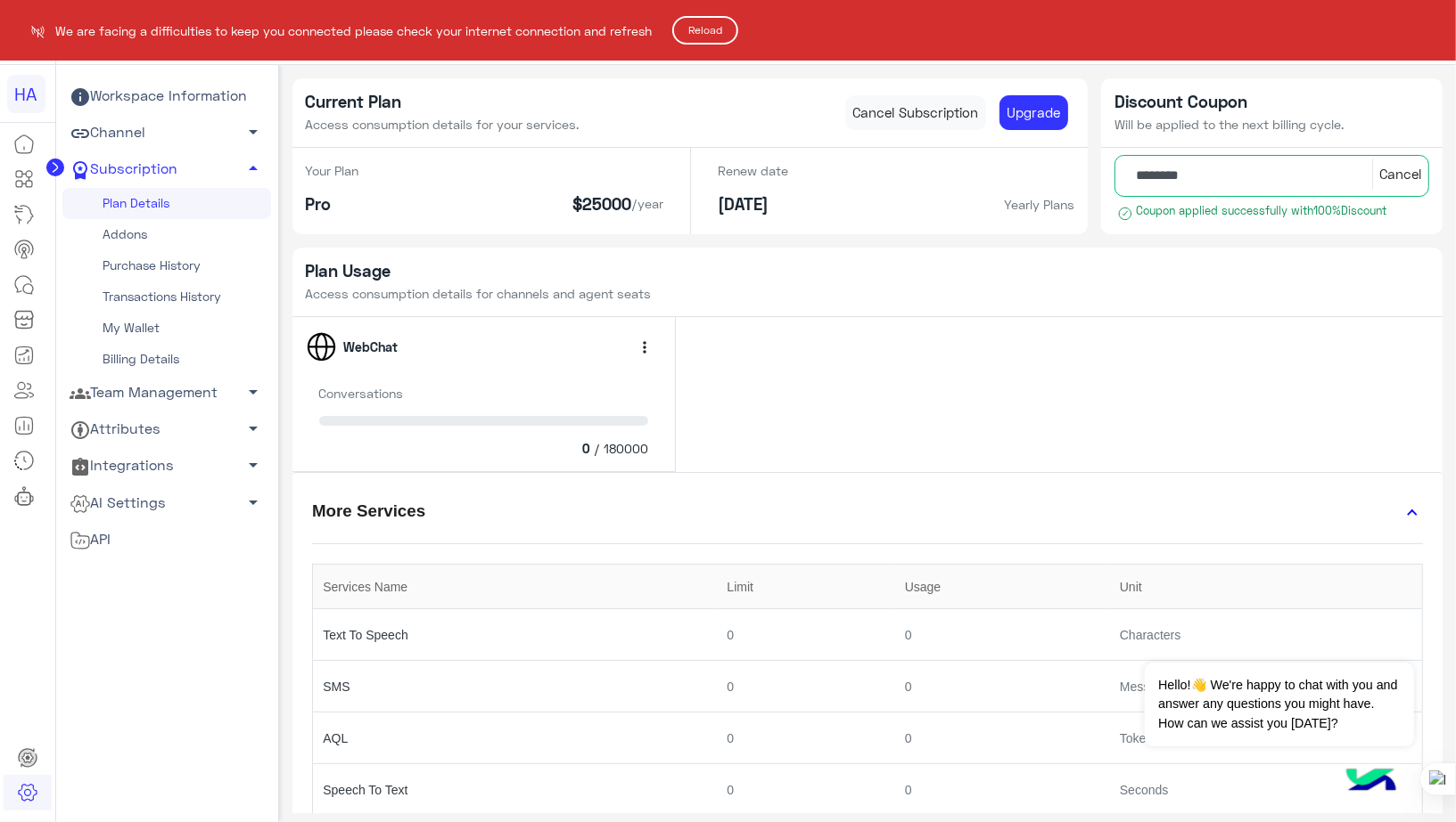
click at [722, 19] on button "Reload" at bounding box center [704, 29] width 66 height 29
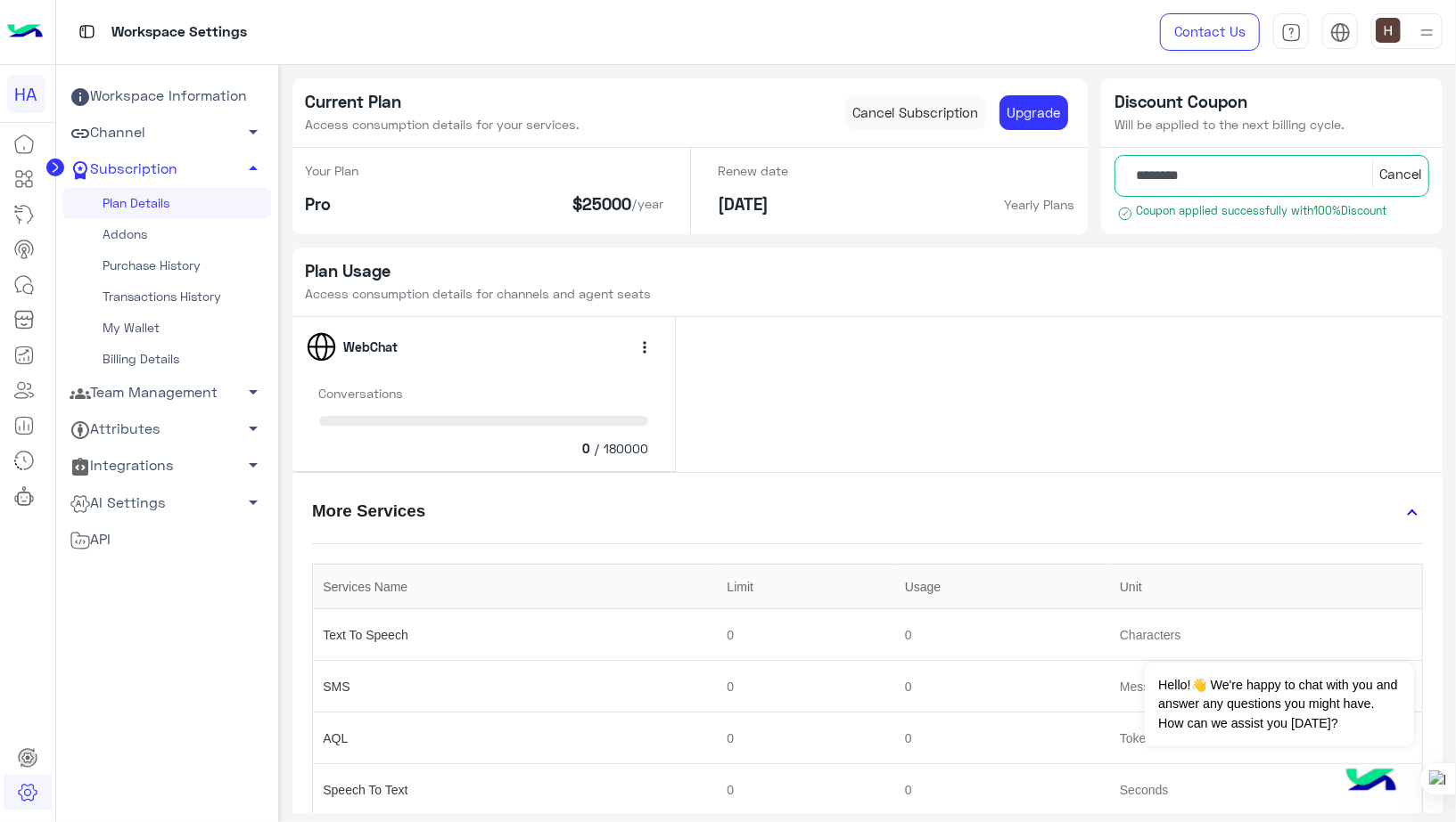
click at [59, 163] on circle at bounding box center [55, 167] width 18 height 18
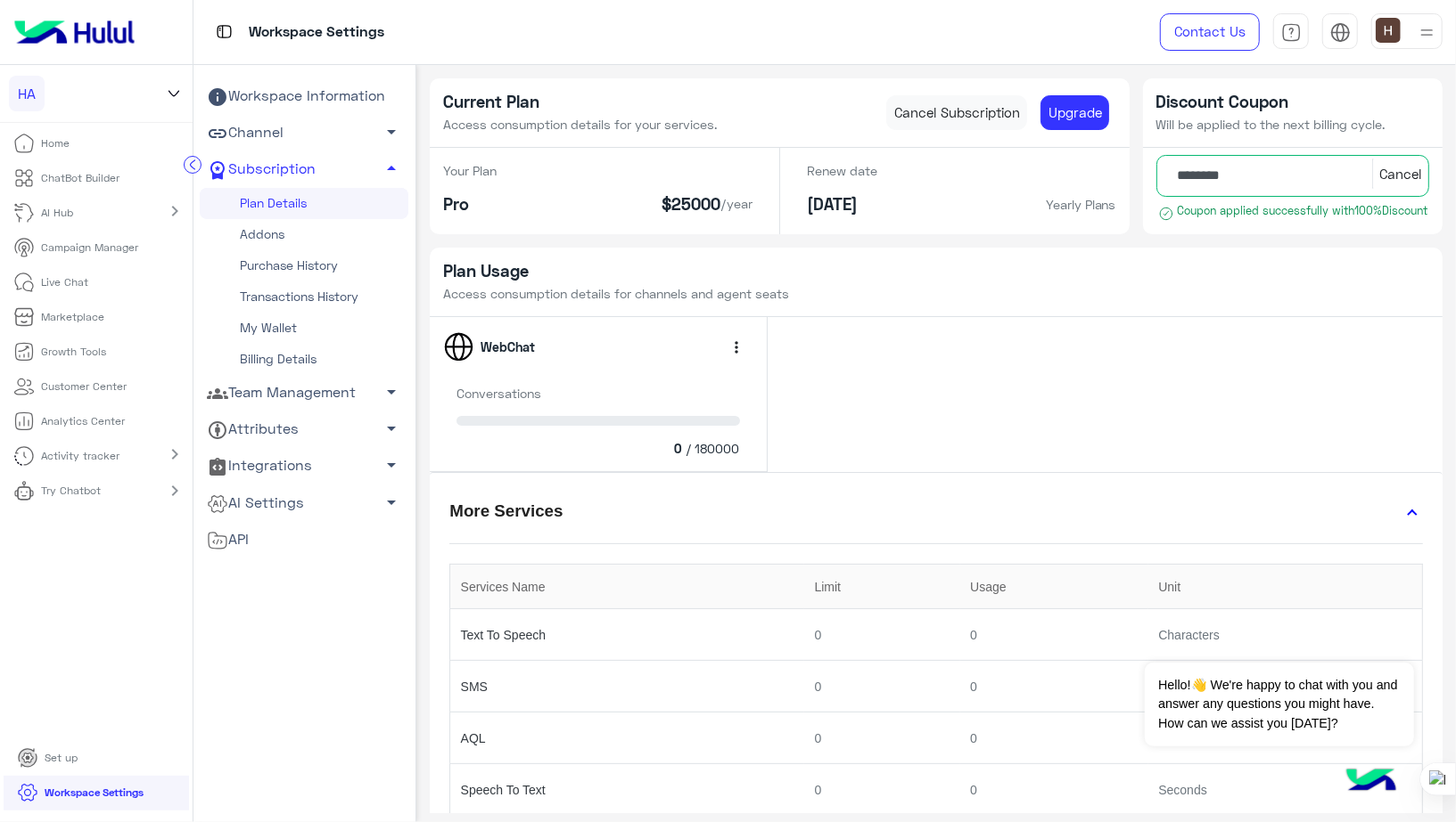
click at [179, 93] on icon at bounding box center [174, 93] width 20 height 22
click at [94, 279] on span "dubaiphone" at bounding box center [124, 271] width 59 height 16
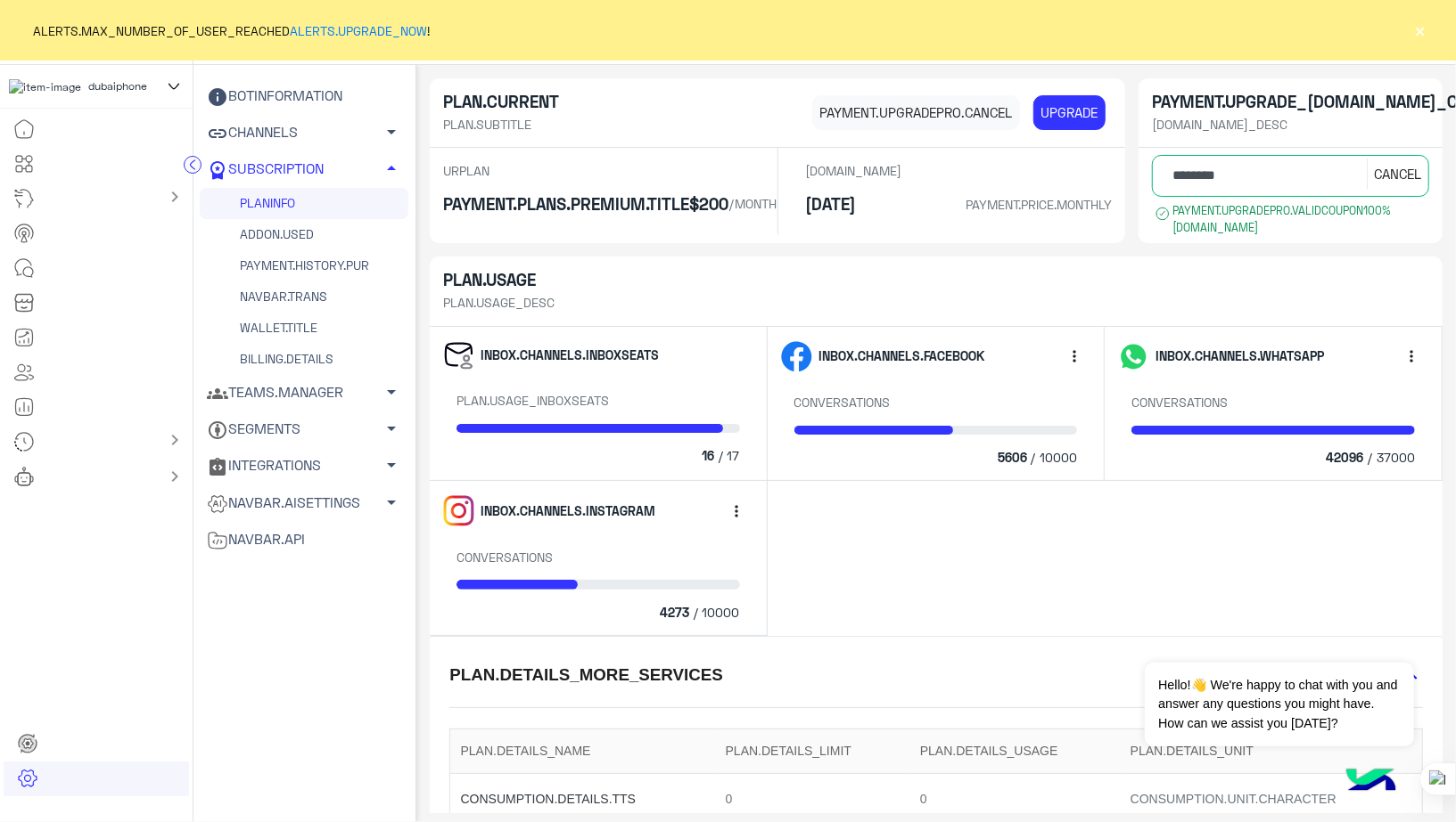
click at [1423, 32] on button "×" at bounding box center [1420, 30] width 18 height 18
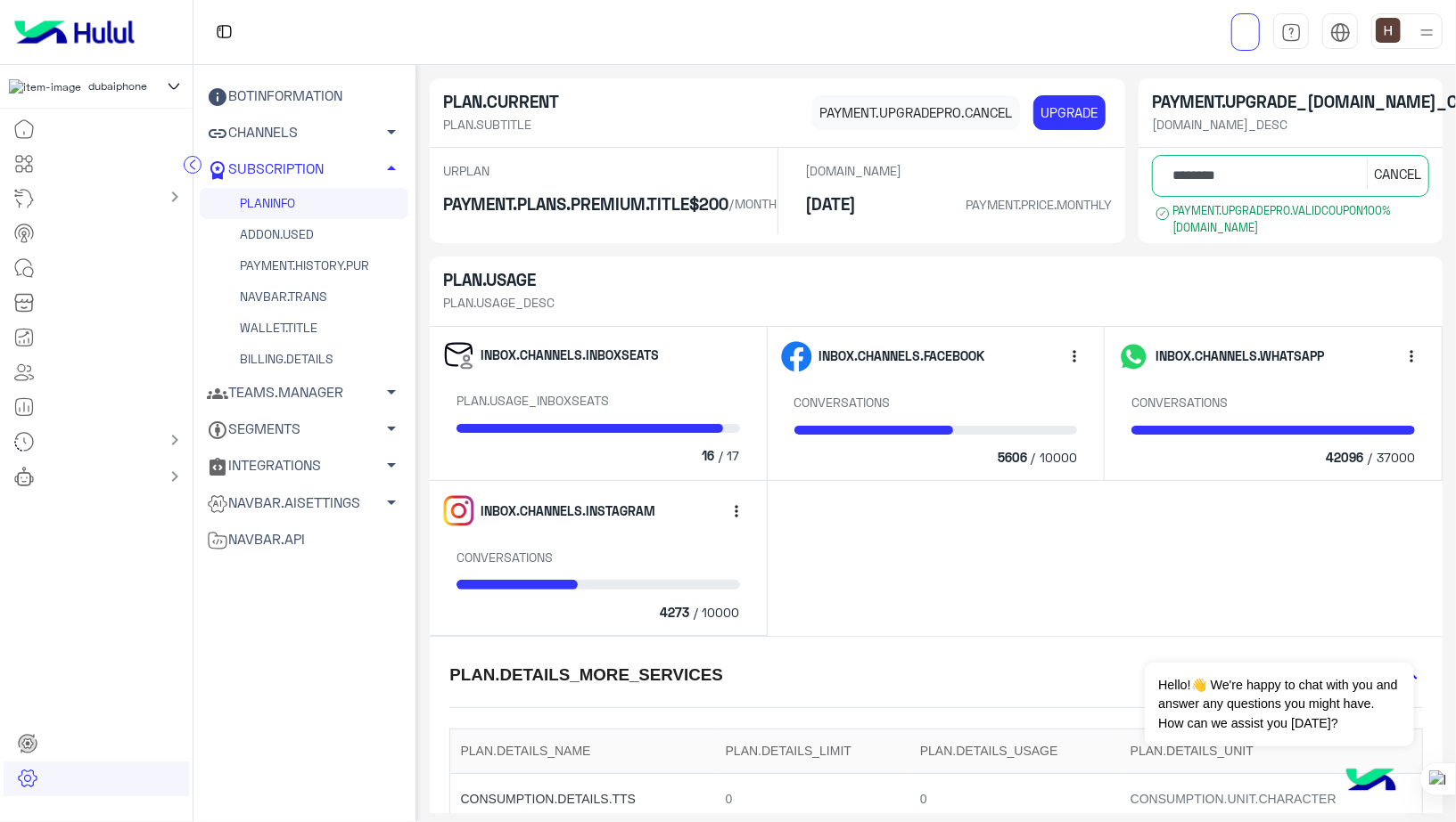
click at [178, 95] on icon at bounding box center [174, 87] width 20 height 22
click at [82, 209] on span "hatem" at bounding box center [92, 202] width 32 height 16
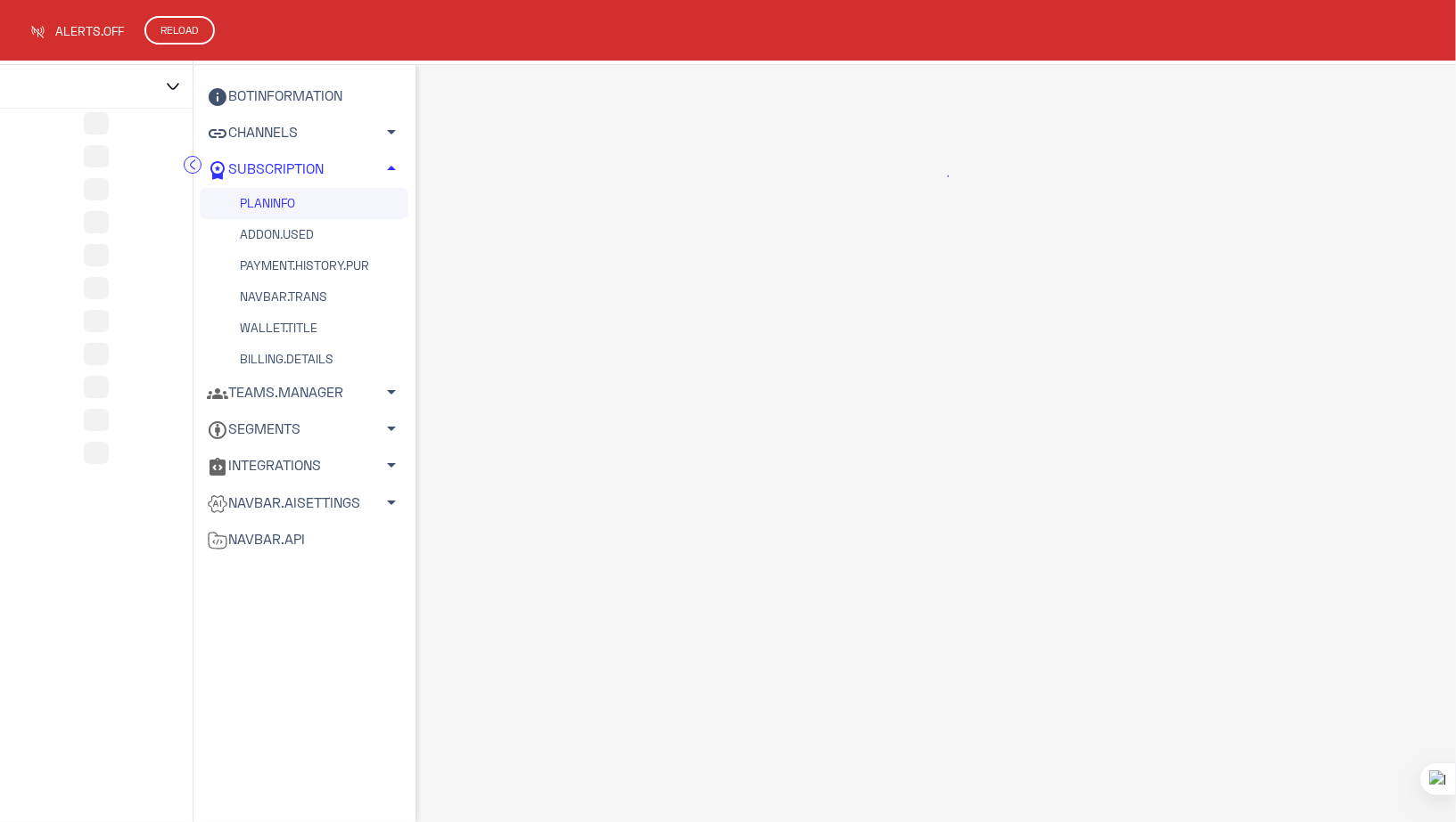
click at [1040, 130] on html "ALERTS.OFF RELOAD عربي English BOTINFORMATION CHANNELS arrow_drop_down SUBSCRIP…" at bounding box center [728, 411] width 1456 height 822
click at [172, 33] on button "RELOAD" at bounding box center [180, 29] width 71 height 29
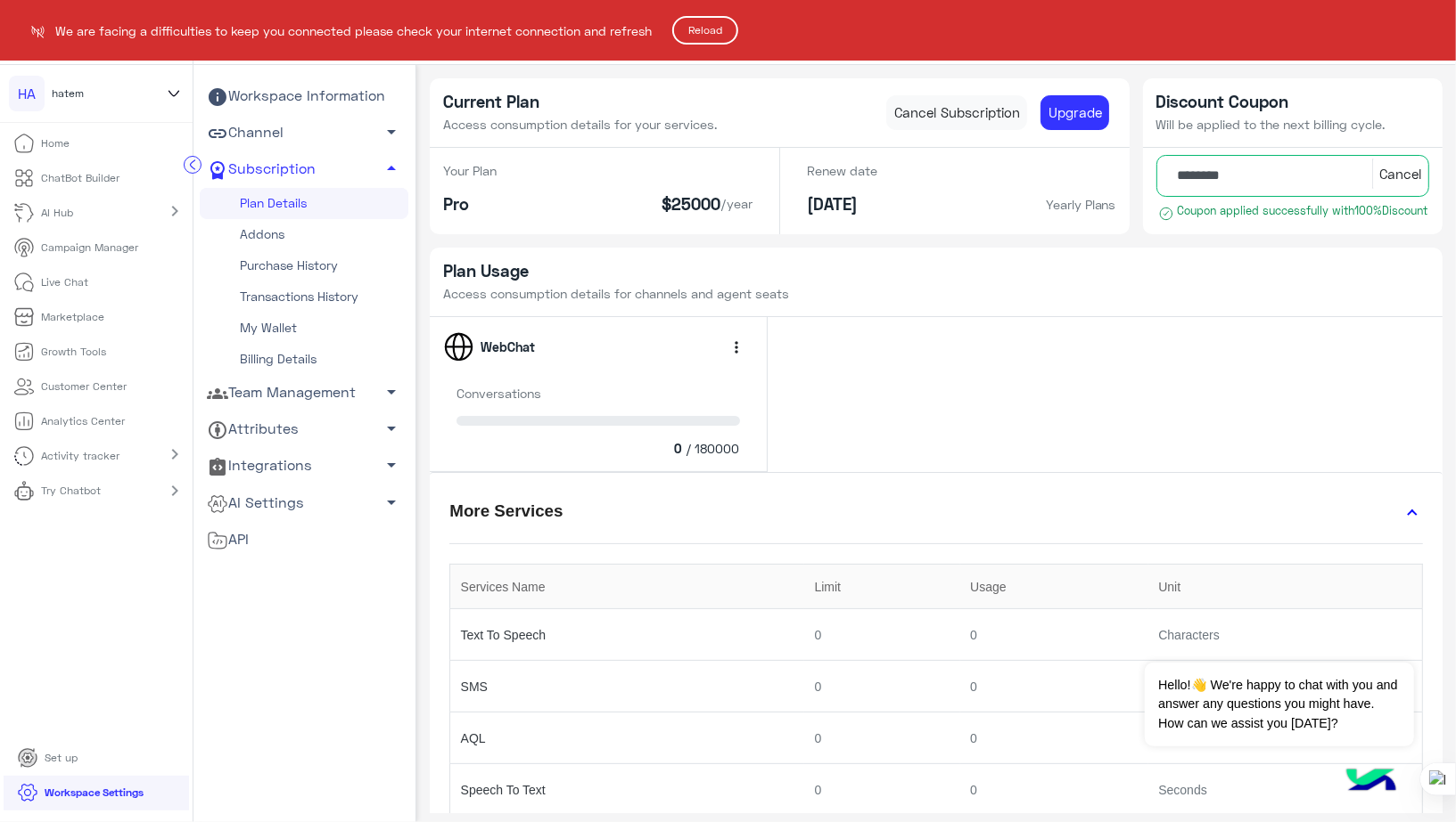
click at [702, 29] on button "Reload" at bounding box center [704, 29] width 66 height 29
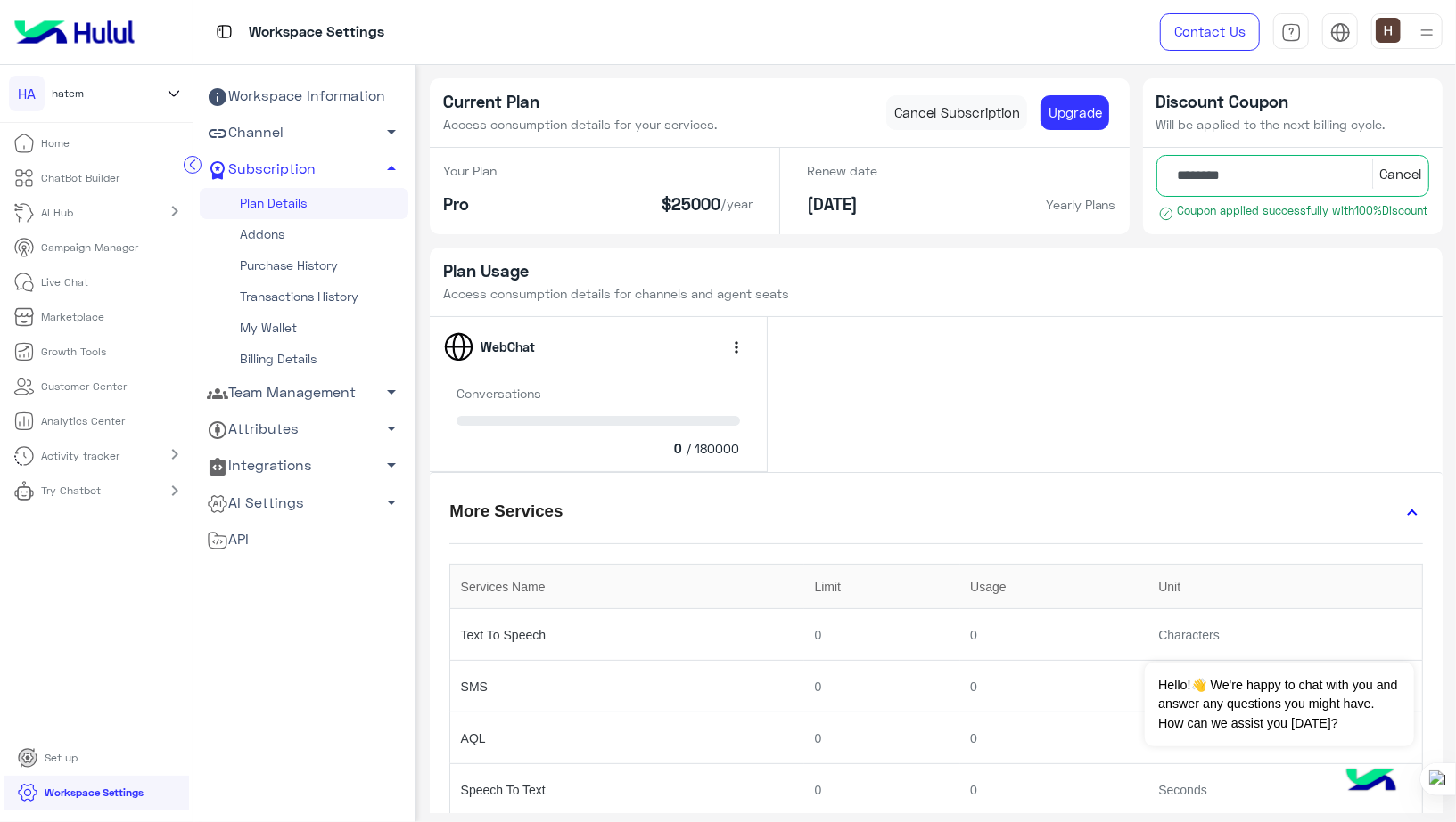
click at [175, 93] on icon at bounding box center [174, 93] width 20 height 22
click at [94, 221] on span "dubaiphone" at bounding box center [124, 212] width 59 height 16
